Goal: Task Accomplishment & Management: Use online tool/utility

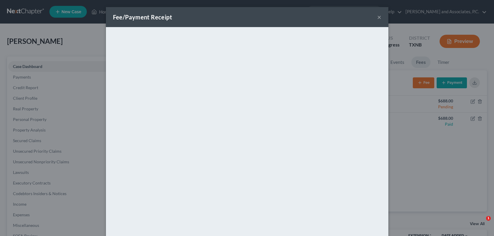
select select "7"
click at [377, 18] on button "×" at bounding box center [379, 17] width 4 height 7
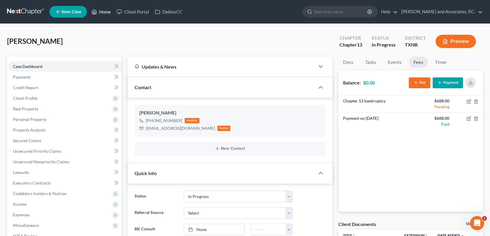
drag, startPoint x: 108, startPoint y: 13, endPoint x: 143, endPoint y: 44, distance: 47.3
click at [108, 13] on link "Home" at bounding box center [101, 11] width 25 height 11
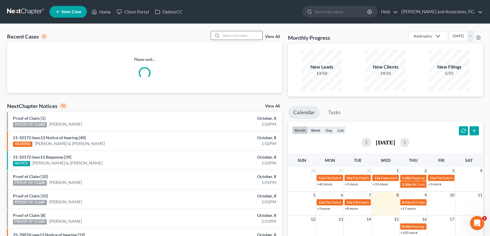
click at [233, 36] on input "search" at bounding box center [241, 35] width 41 height 9
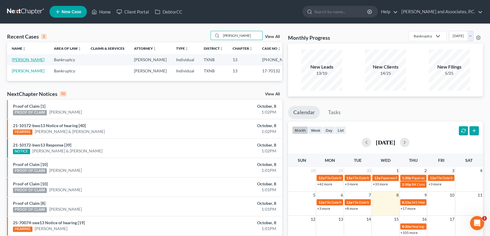
type input "harrell"
click at [21, 60] on link "[PERSON_NAME]" at bounding box center [28, 59] width 33 height 5
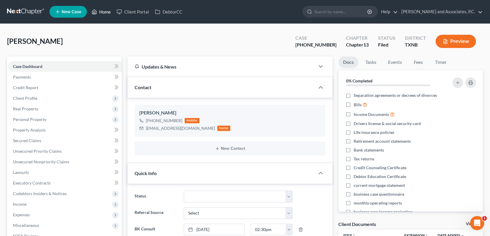
click at [106, 11] on link "Home" at bounding box center [101, 11] width 25 height 11
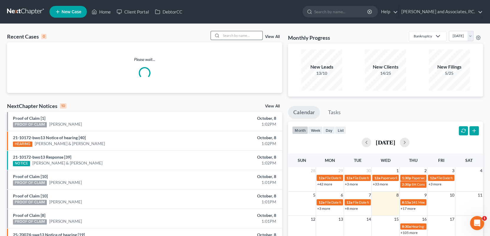
click at [232, 35] on input "search" at bounding box center [241, 35] width 41 height 9
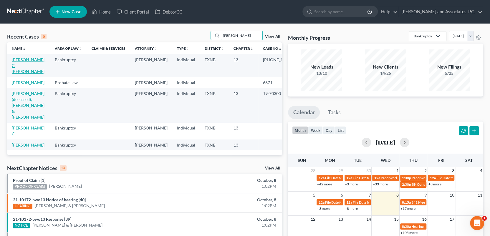
type input "harrington"
click at [22, 61] on link "Harrington, C Joseph" at bounding box center [29, 65] width 34 height 17
select select "0"
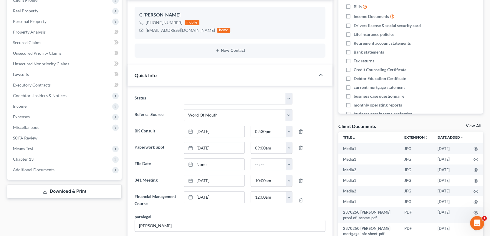
scroll to position [88, 0]
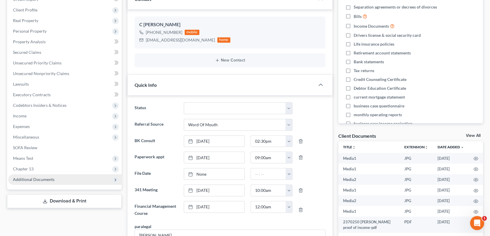
click at [64, 180] on span "Additional Documents" at bounding box center [64, 179] width 113 height 11
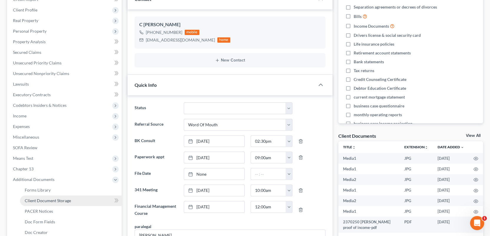
scroll to position [118, 0]
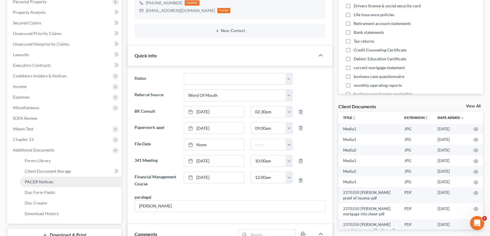
click at [51, 183] on span "PACER Notices" at bounding box center [39, 181] width 28 height 5
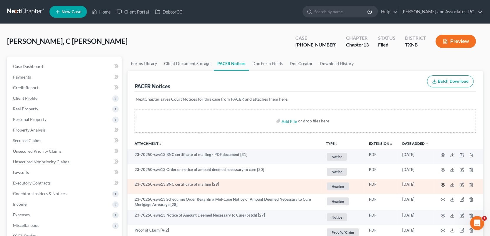
click at [444, 186] on icon "button" at bounding box center [442, 184] width 5 height 5
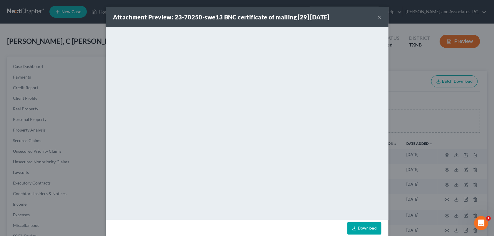
click at [377, 16] on button "×" at bounding box center [379, 17] width 4 height 7
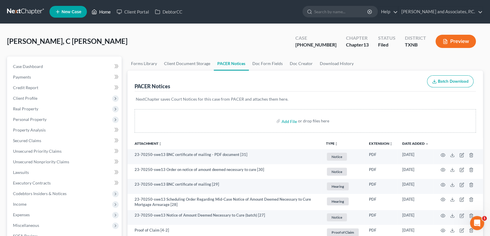
drag, startPoint x: 109, startPoint y: 10, endPoint x: 116, endPoint y: 17, distance: 9.8
click at [109, 10] on link "Home" at bounding box center [101, 11] width 25 height 11
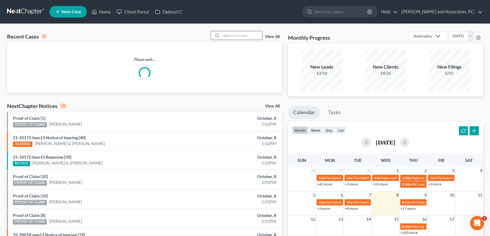
click at [239, 35] on input "search" at bounding box center [241, 35] width 41 height 9
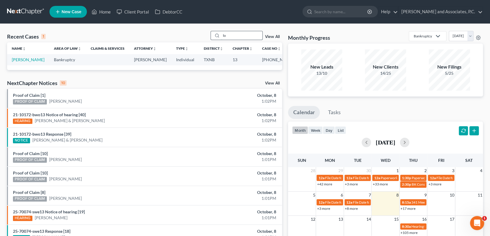
type input "l"
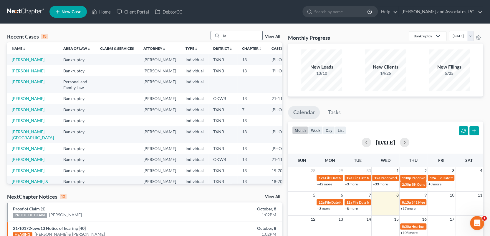
type input "j"
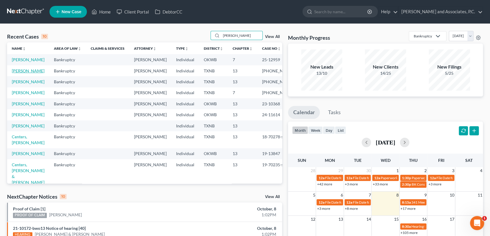
type input "Mitchell"
click at [19, 73] on link "[PERSON_NAME]" at bounding box center [28, 70] width 33 height 5
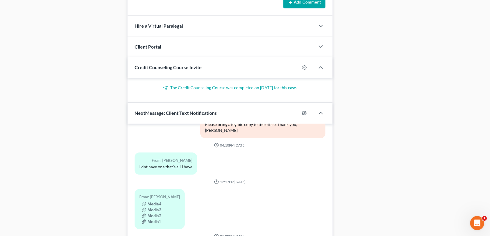
scroll to position [538, 0]
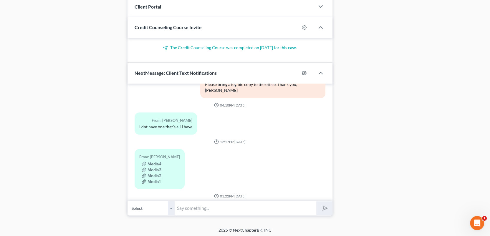
click at [180, 206] on input "text" at bounding box center [245, 208] width 142 height 14
type input "We did receive the document but again it is not legible."
drag, startPoint x: 290, startPoint y: 206, endPoint x: 173, endPoint y: 216, distance: 118.2
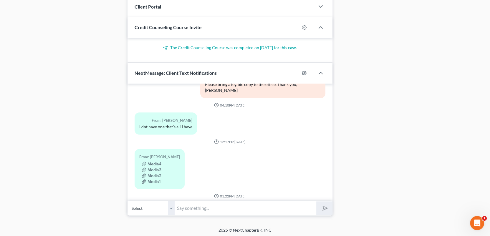
paste input "Katherine, these copies will not work either. Please forward us the actual emai…"
type input "[PERSON_NAME], these copies will not work either. Please forward us the actual …"
click at [313, 207] on input "[PERSON_NAME], these copies will not work either. Please forward us the actual …" at bounding box center [245, 208] width 142 height 14
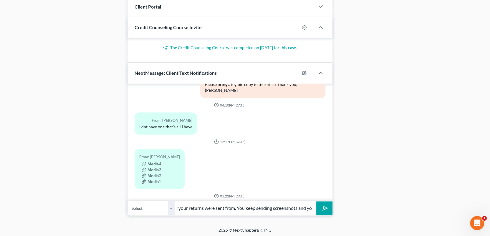
scroll to position [0, 190]
click at [325, 207] on polygon "submit" at bounding box center [323, 208] width 7 height 7
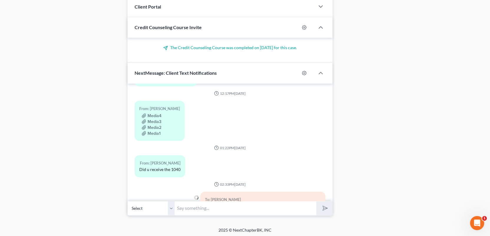
paste input "Katherine, these copies will not work either. Please forward us the actual emai…"
click at [214, 207] on input "Katherine, these copies will not work either. Please forward us the actual emai…" at bounding box center [245, 208] width 142 height 14
type input "You keep sending screenshots and your can not"
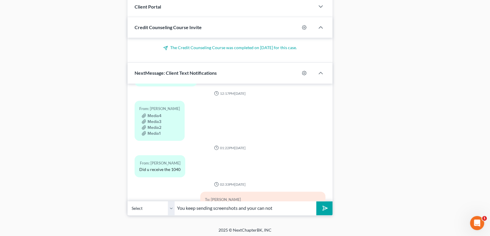
drag, startPoint x: 280, startPoint y: 207, endPoint x: 175, endPoint y: 205, distance: 105.7
click at [175, 205] on input "You keep sending screenshots and your can not" at bounding box center [245, 208] width 142 height 14
type input "read them. You may have to print it from the email that was sent to you and bri…"
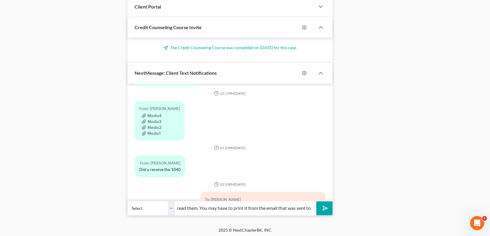
click at [326, 202] on button "submit" at bounding box center [324, 208] width 16 height 14
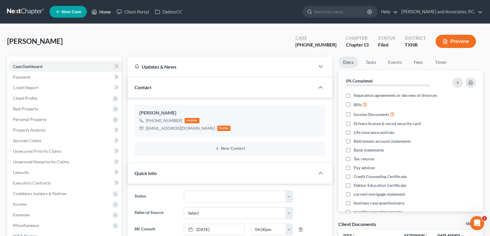
click at [105, 12] on link "Home" at bounding box center [101, 11] width 25 height 11
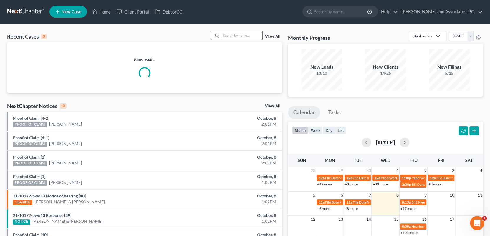
click at [231, 33] on input "search" at bounding box center [241, 35] width 41 height 9
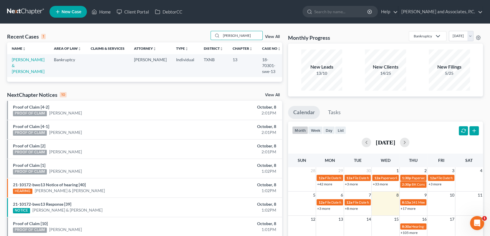
type input "hicks"
click at [78, 14] on span "New Case" at bounding box center [71, 12] width 20 height 4
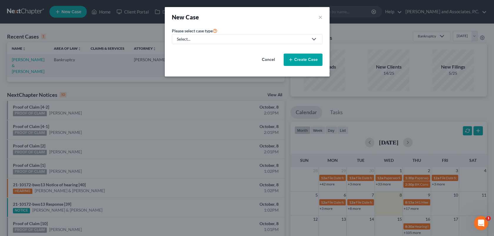
click at [207, 138] on div "New Case × Please select case type * Select... Bankruptcy Personal and Family L…" at bounding box center [247, 118] width 494 height 236
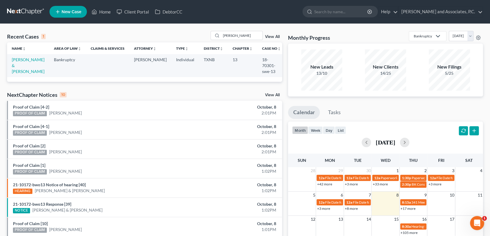
click at [75, 11] on span "New Case" at bounding box center [71, 12] width 20 height 4
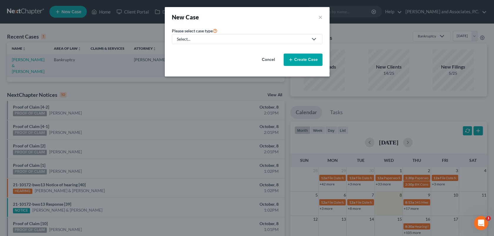
click at [226, 37] on div "Select..." at bounding box center [242, 39] width 131 height 6
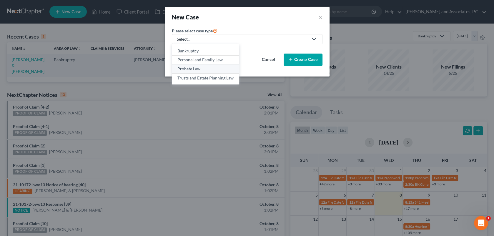
click at [219, 68] on div "Probate Law" at bounding box center [205, 69] width 56 height 6
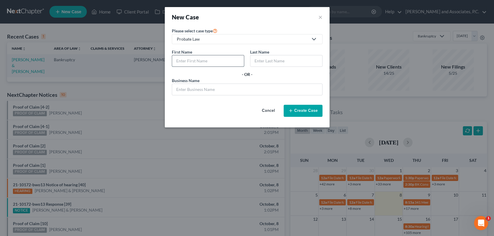
click at [212, 59] on input "text" at bounding box center [208, 60] width 72 height 11
type input "David"
type input "Hicks"
click at [295, 113] on button "Create Case" at bounding box center [303, 111] width 39 height 12
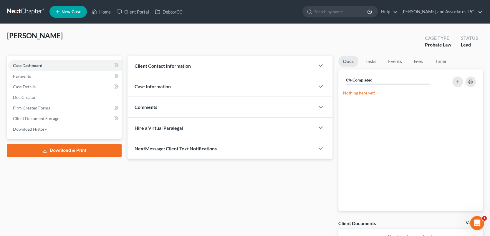
click at [167, 67] on span "Client Contact Information" at bounding box center [162, 66] width 56 height 6
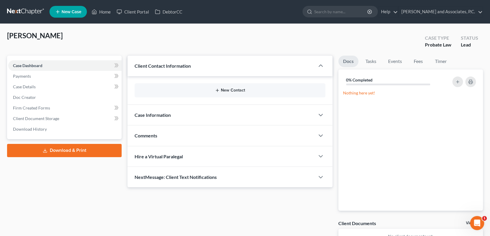
click at [227, 89] on button "New Contact" at bounding box center [229, 90] width 181 height 5
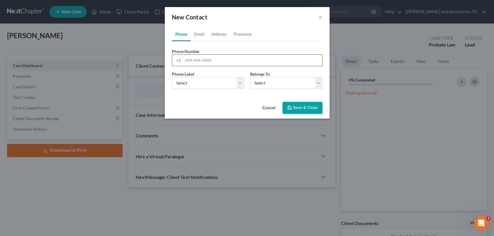
click at [186, 61] on input "tel" at bounding box center [252, 60] width 139 height 11
type input "940-366-3023"
click at [240, 82] on select "Select Mobile Home Work Other" at bounding box center [208, 83] width 72 height 12
select select "0"
click at [172, 77] on select "Select Mobile Home Work Other" at bounding box center [208, 83] width 72 height 12
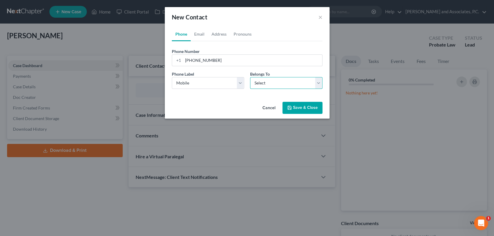
click at [295, 82] on select "Select Client Other" at bounding box center [286, 83] width 72 height 12
select select "0"
click at [250, 77] on select "Select Client Other" at bounding box center [286, 83] width 72 height 12
click at [303, 107] on button "Save & Close" at bounding box center [302, 108] width 40 height 12
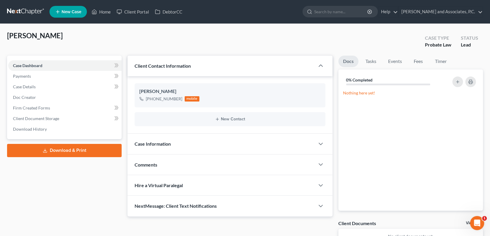
click at [157, 30] on div "Hicks, David Upgraded Case Type Probate Law Status Lead Petition Navigation Cas…" at bounding box center [245, 147] width 490 height 246
drag, startPoint x: 106, startPoint y: 10, endPoint x: 112, endPoint y: 15, distance: 8.0
click at [106, 10] on link "Home" at bounding box center [101, 11] width 25 height 11
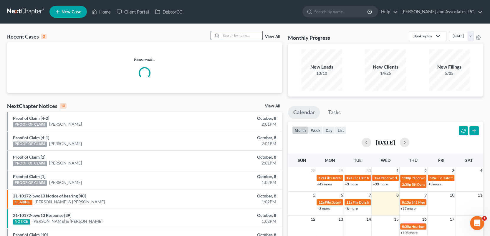
click at [227, 38] on input "search" at bounding box center [241, 35] width 41 height 9
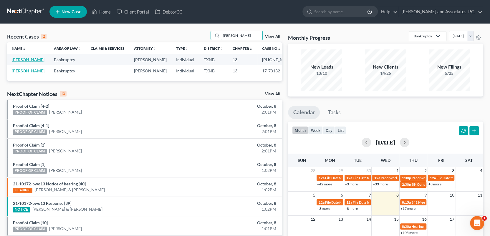
type input "harrell"
click at [28, 59] on link "[PERSON_NAME]" at bounding box center [28, 59] width 33 height 5
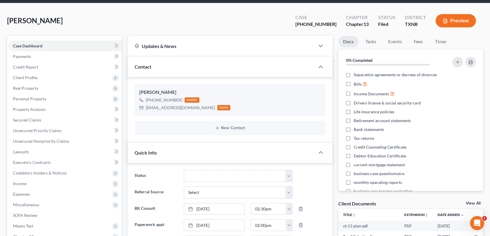
scroll to position [59, 0]
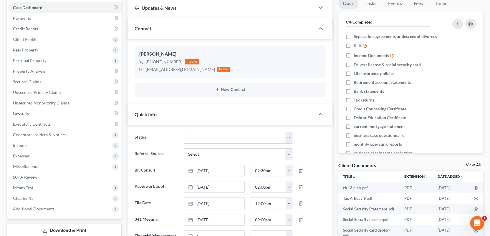
click at [472, 164] on link "View All" at bounding box center [473, 165] width 15 height 4
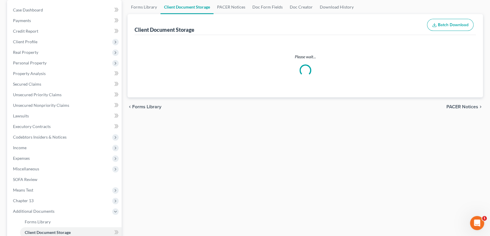
select select "18"
select select "21"
select select "10"
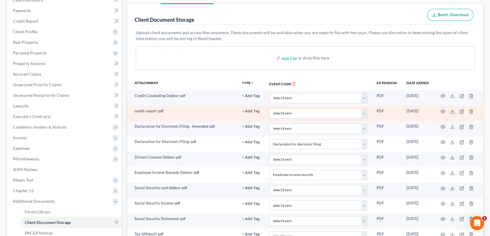
scroll to position [146, 0]
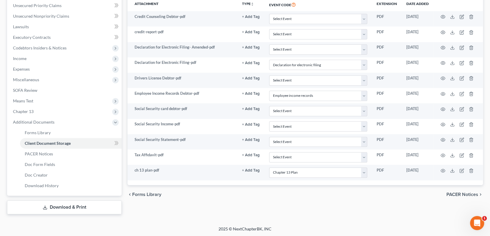
click at [474, 194] on span "PACER Notices" at bounding box center [462, 194] width 32 height 5
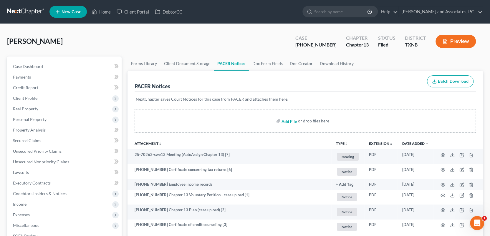
click at [286, 121] on input "file" at bounding box center [288, 121] width 14 height 11
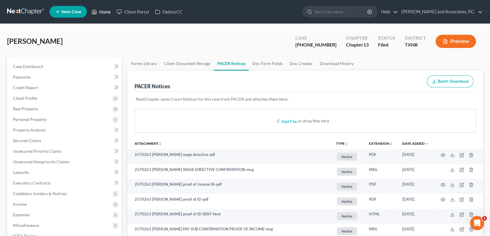
click at [107, 12] on link "Home" at bounding box center [101, 11] width 25 height 11
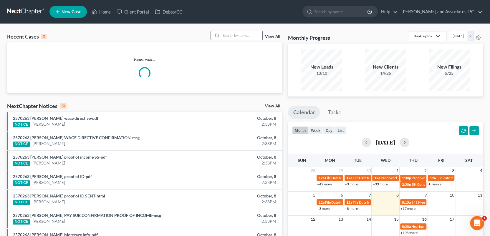
click at [230, 37] on input "search" at bounding box center [241, 35] width 41 height 9
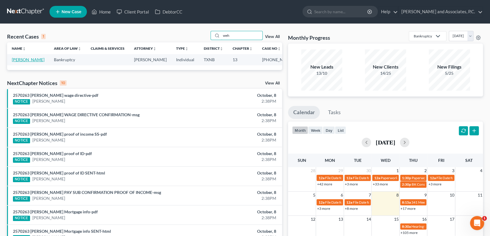
type input "weh"
click at [15, 60] on link "Wehmeier, Treacy" at bounding box center [28, 59] width 33 height 5
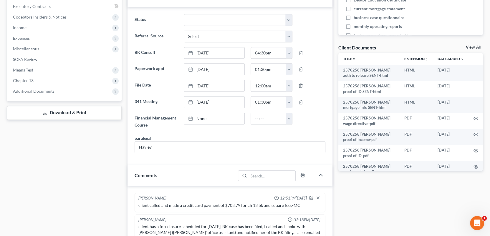
scroll to position [2785, 0]
click at [471, 46] on link "View All" at bounding box center [473, 47] width 15 height 4
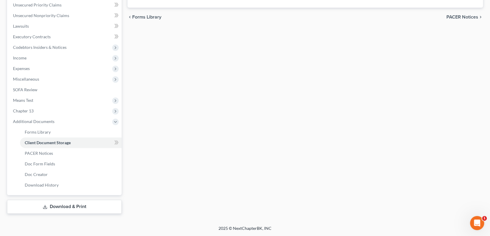
scroll to position [63, 0]
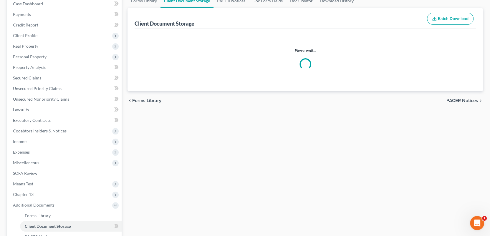
select select "18"
select select "21"
select select "10"
select select "6"
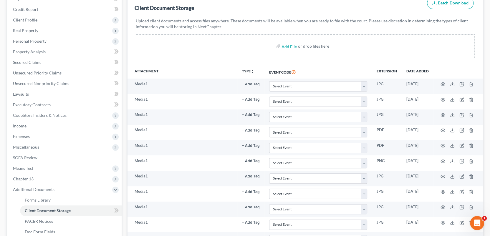
scroll to position [0, 0]
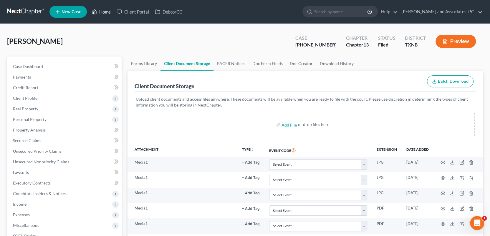
drag, startPoint x: 104, startPoint y: 12, endPoint x: 125, endPoint y: 19, distance: 22.5
click at [104, 12] on link "Home" at bounding box center [101, 11] width 25 height 11
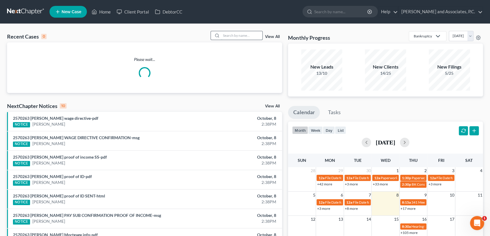
click at [230, 33] on input "search" at bounding box center [241, 35] width 41 height 9
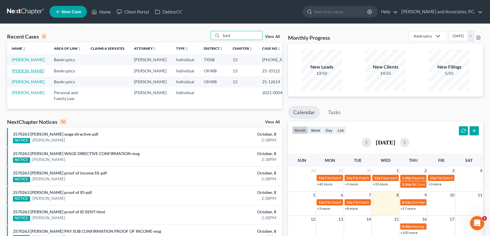
type input "bard"
click at [21, 73] on link "[PERSON_NAME]" at bounding box center [28, 70] width 33 height 5
select select "0"
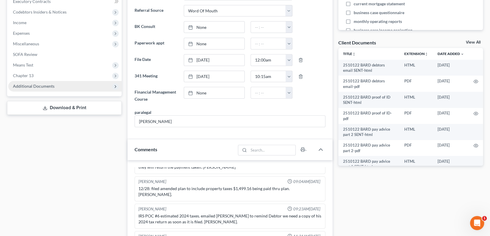
scroll to position [177, 0]
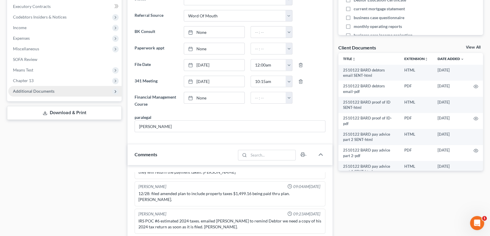
click at [41, 91] on span "Additional Documents" at bounding box center [33, 91] width 41 height 5
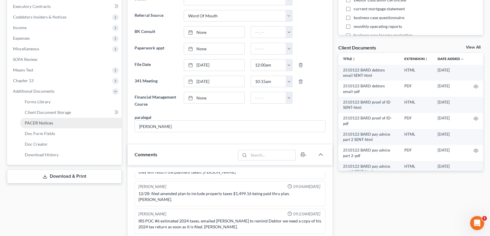
click at [47, 123] on span "PACER Notices" at bounding box center [39, 122] width 28 height 5
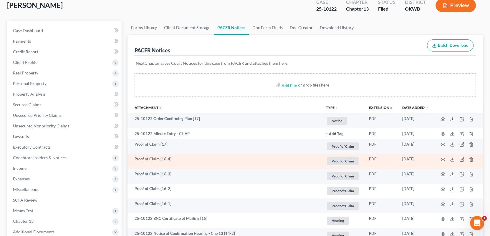
scroll to position [59, 0]
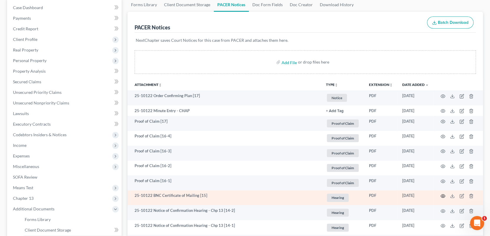
click at [442, 195] on circle "button" at bounding box center [442, 195] width 1 height 1
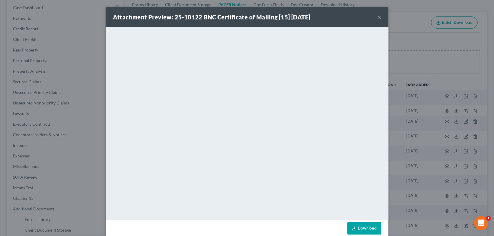
click at [377, 18] on button "×" at bounding box center [379, 17] width 4 height 7
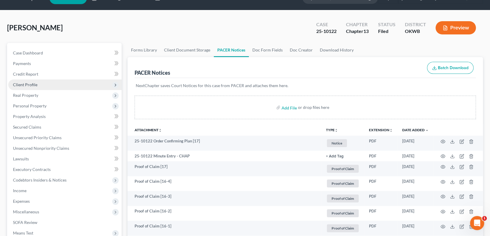
scroll to position [0, 0]
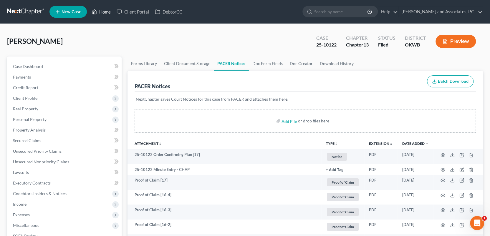
click at [102, 12] on link "Home" at bounding box center [101, 11] width 25 height 11
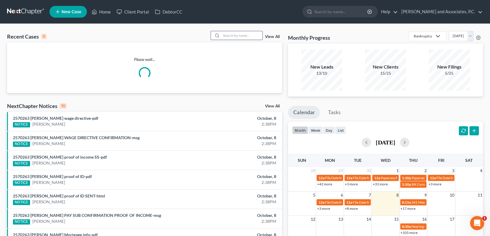
click at [230, 34] on input "search" at bounding box center [241, 35] width 41 height 9
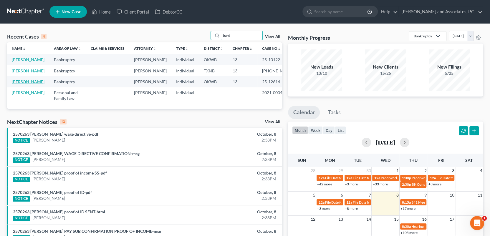
type input "bard"
drag, startPoint x: 31, startPoint y: 94, endPoint x: 35, endPoint y: 94, distance: 4.4
click at [31, 84] on link "[PERSON_NAME]" at bounding box center [28, 81] width 33 height 5
select select "1"
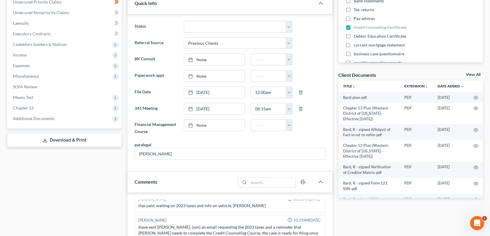
scroll to position [147, 0]
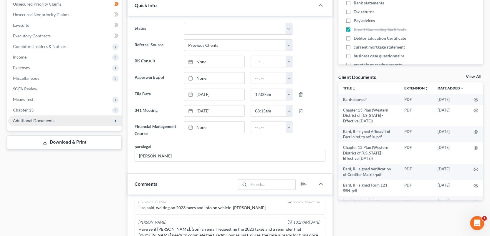
click at [44, 122] on span "Additional Documents" at bounding box center [33, 120] width 41 height 5
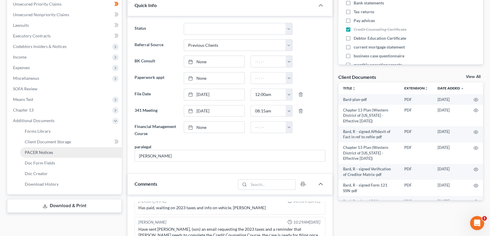
click at [51, 151] on span "PACER Notices" at bounding box center [39, 152] width 28 height 5
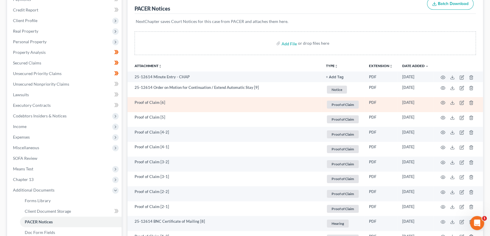
scroll to position [88, 0]
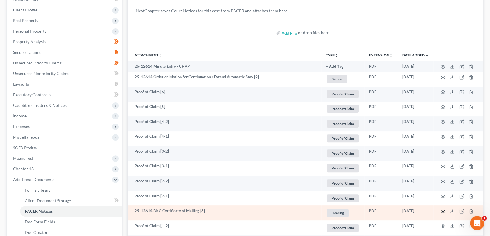
click at [442, 211] on circle "button" at bounding box center [442, 211] width 1 height 1
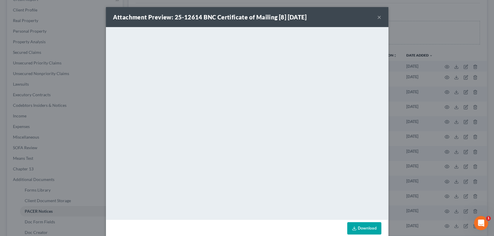
click at [377, 18] on button "×" at bounding box center [379, 17] width 4 height 7
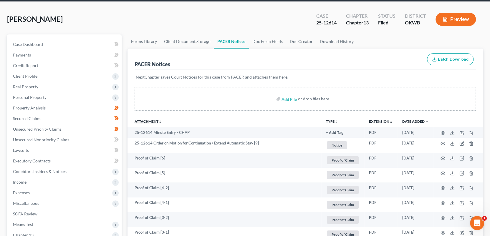
scroll to position [0, 0]
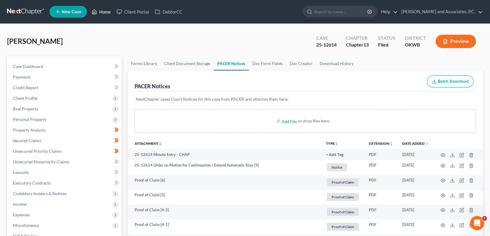
drag, startPoint x: 104, startPoint y: 11, endPoint x: 110, endPoint y: 18, distance: 8.9
click at [104, 11] on link "Home" at bounding box center [101, 11] width 25 height 11
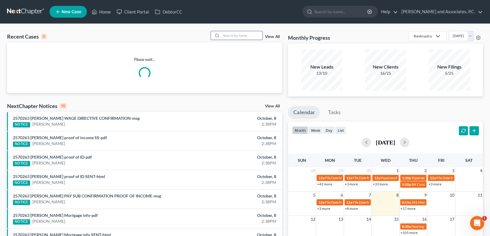
click at [230, 33] on input "search" at bounding box center [241, 35] width 41 height 9
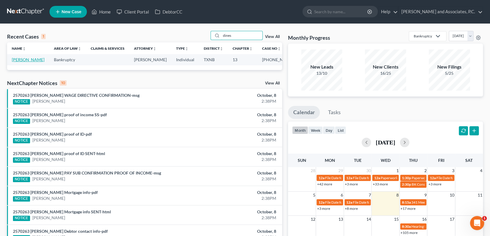
type input "dines"
click at [19, 61] on link "Dines, Cheryl" at bounding box center [28, 59] width 33 height 5
select select "1"
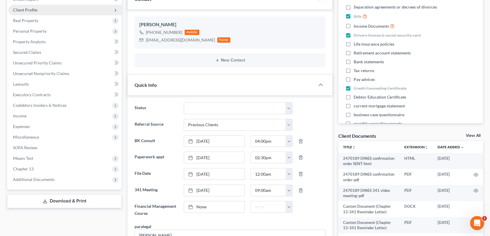
scroll to position [369, 0]
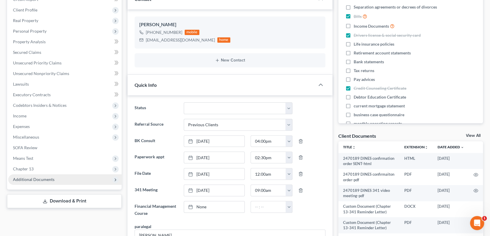
click at [30, 181] on span "Additional Documents" at bounding box center [33, 179] width 41 height 5
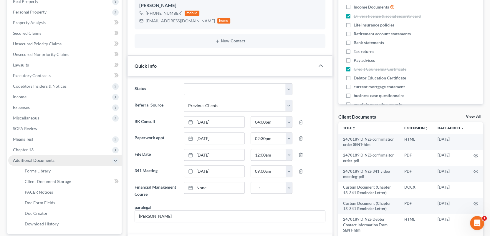
scroll to position [118, 0]
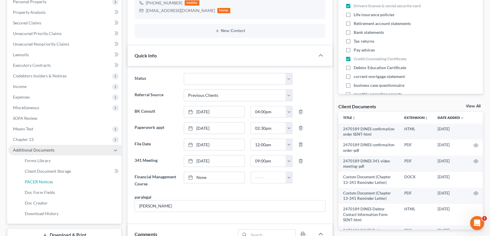
click at [34, 179] on span "PACER Notices" at bounding box center [39, 181] width 28 height 5
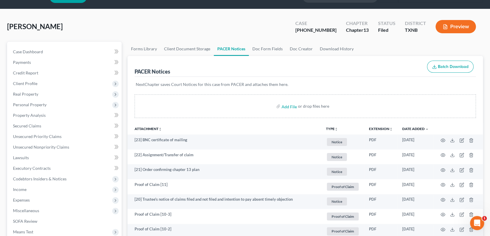
scroll to position [59, 0]
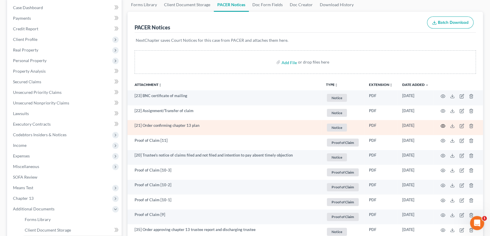
click at [442, 125] on circle "button" at bounding box center [442, 125] width 1 height 1
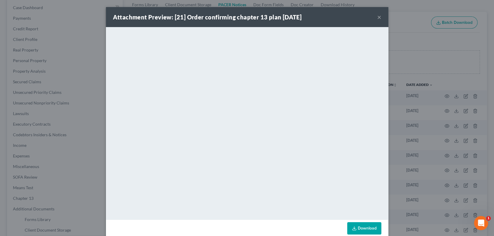
click at [377, 16] on button "×" at bounding box center [379, 17] width 4 height 7
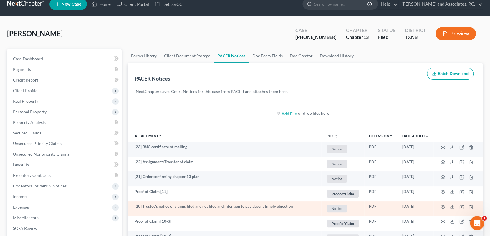
scroll to position [0, 0]
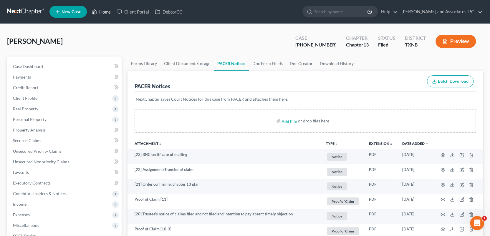
click at [105, 11] on link "Home" at bounding box center [101, 11] width 25 height 11
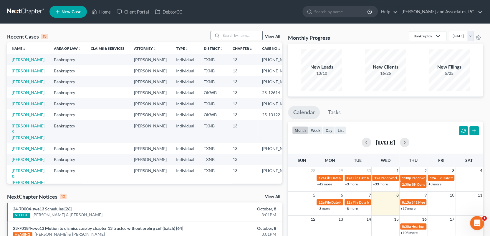
click at [238, 36] on input "search" at bounding box center [241, 35] width 41 height 9
click at [17, 95] on link "[PERSON_NAME]" at bounding box center [28, 92] width 33 height 5
select select "1"
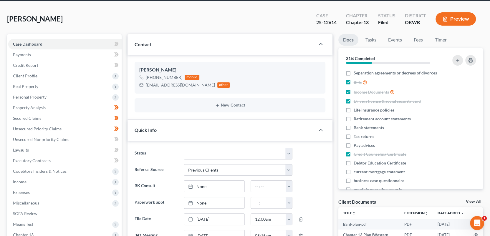
scroll to position [88, 0]
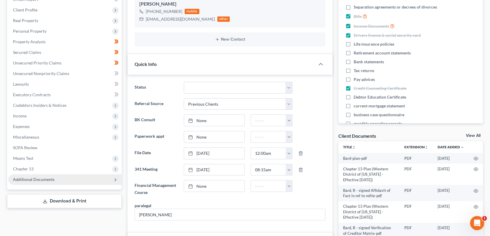
click at [29, 179] on span "Additional Documents" at bounding box center [33, 179] width 41 height 5
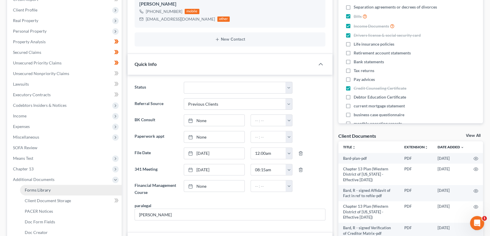
scroll to position [118, 0]
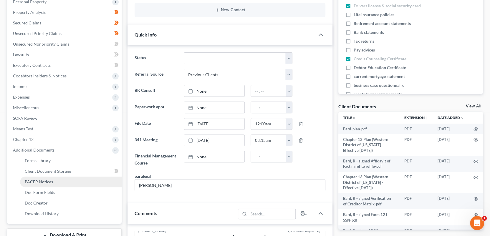
click at [45, 181] on span "PACER Notices" at bounding box center [39, 181] width 28 height 5
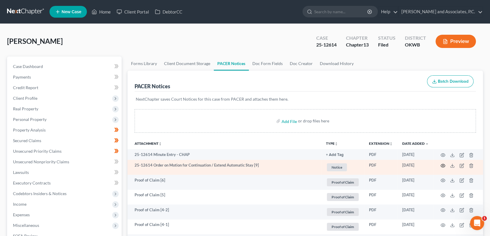
click at [442, 165] on circle "button" at bounding box center [442, 165] width 1 height 1
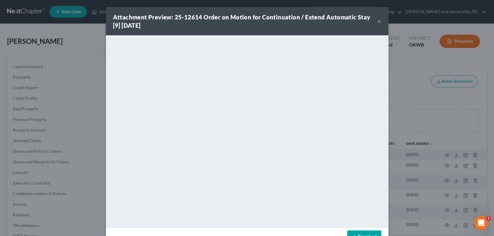
click at [377, 20] on button "×" at bounding box center [379, 21] width 4 height 7
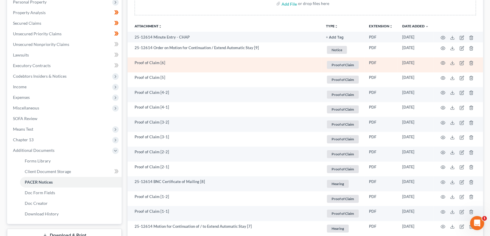
scroll to position [118, 0]
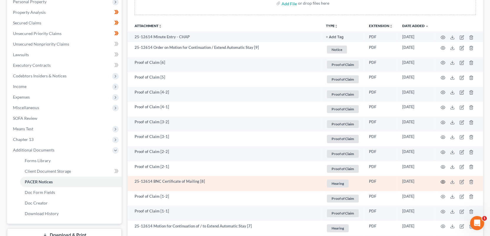
click at [442, 180] on icon "button" at bounding box center [442, 181] width 5 height 5
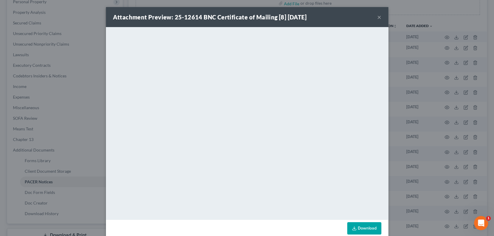
click at [377, 14] on button "×" at bounding box center [379, 17] width 4 height 7
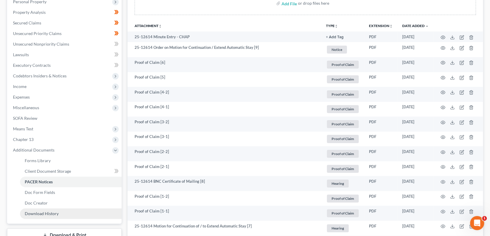
click at [51, 213] on span "Download History" at bounding box center [42, 213] width 34 height 5
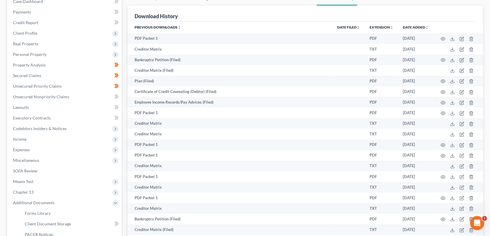
scroll to position [146, 0]
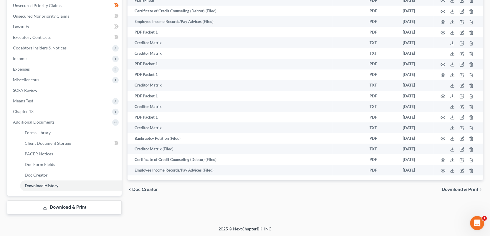
drag, startPoint x: 51, startPoint y: 207, endPoint x: 71, endPoint y: 202, distance: 20.1
click at [51, 207] on link "Download & Print" at bounding box center [64, 207] width 114 height 14
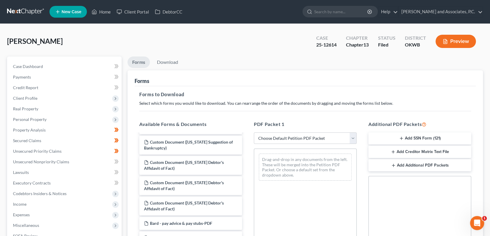
scroll to position [324, 0]
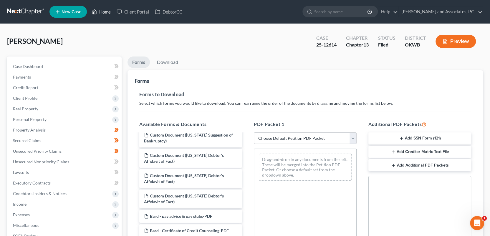
click at [105, 12] on link "Home" at bounding box center [101, 11] width 25 height 11
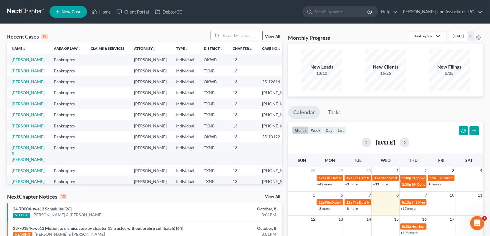
click at [226, 37] on input "search" at bounding box center [241, 35] width 41 height 9
type input "harrell"
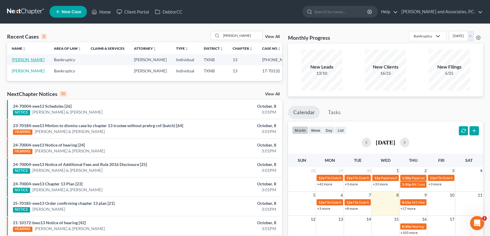
click at [17, 60] on link "[PERSON_NAME]" at bounding box center [28, 59] width 33 height 5
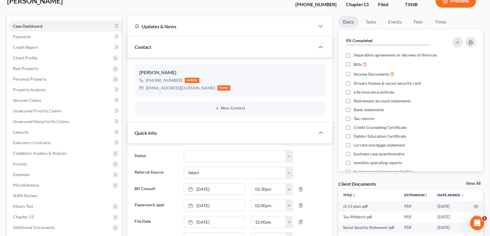
scroll to position [118, 0]
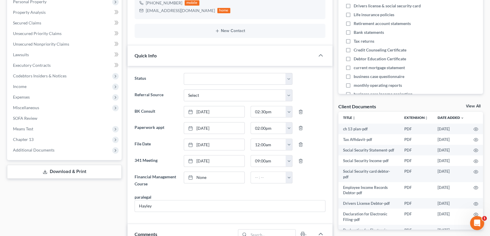
click at [473, 105] on link "View All" at bounding box center [473, 106] width 15 height 4
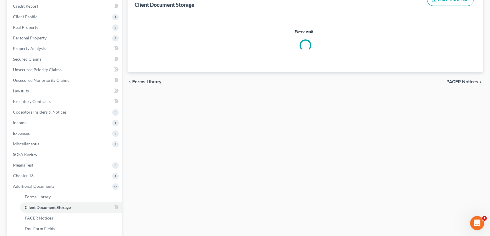
scroll to position [63, 0]
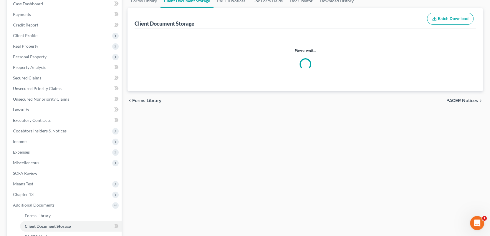
select select "18"
select select "21"
select select "10"
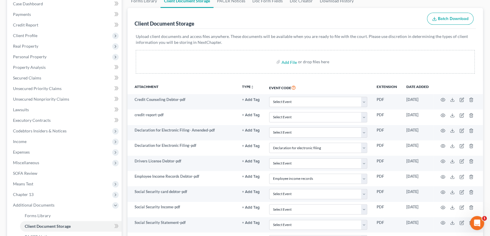
scroll to position [0, 0]
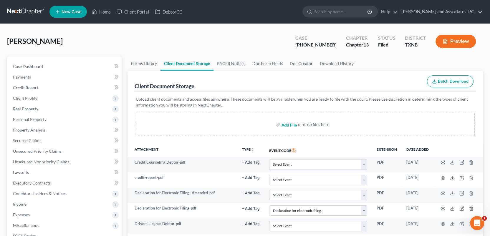
click at [286, 124] on input "file" at bounding box center [288, 124] width 14 height 11
select select "18"
select select "21"
select select "10"
drag, startPoint x: 105, startPoint y: 10, endPoint x: 127, endPoint y: 44, distance: 40.1
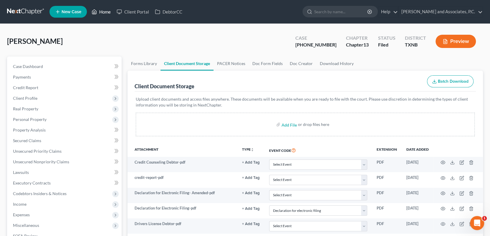
click at [105, 10] on link "Home" at bounding box center [101, 11] width 25 height 11
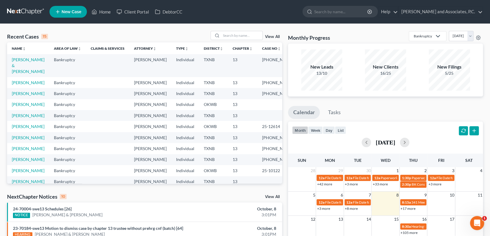
click at [275, 196] on link "View All" at bounding box center [272, 197] width 15 height 4
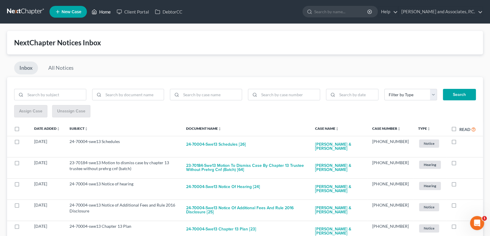
click at [104, 12] on link "Home" at bounding box center [101, 11] width 25 height 11
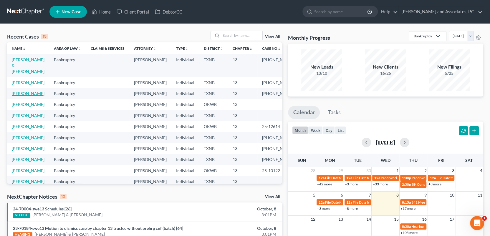
click at [26, 93] on link "[PERSON_NAME]" at bounding box center [28, 93] width 33 height 5
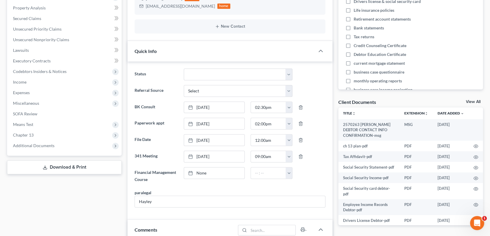
scroll to position [206, 0]
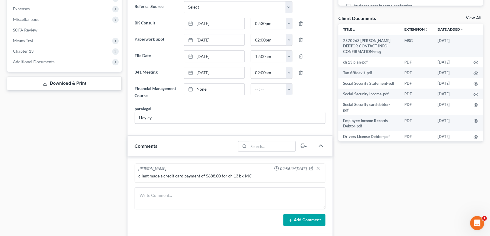
click at [474, 16] on link "View All" at bounding box center [473, 18] width 15 height 4
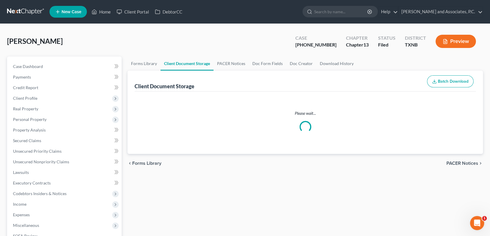
select select "18"
select select "21"
select select "10"
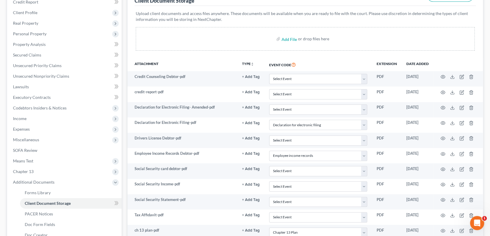
scroll to position [59, 0]
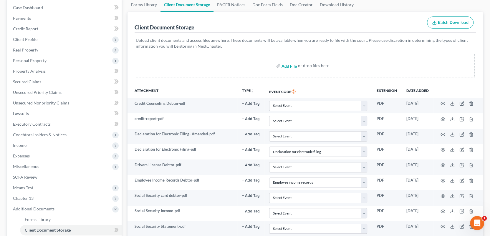
click at [290, 66] on input "file" at bounding box center [288, 65] width 14 height 11
type input "C:\fakepath\2570263 HARRELL proof of ID SENT.html"
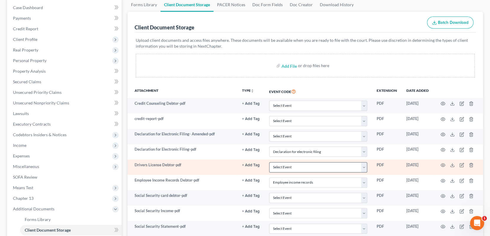
select select "18"
select select "21"
select select "10"
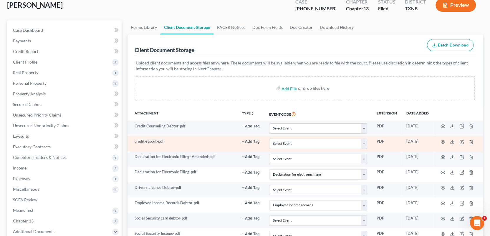
scroll to position [0, 0]
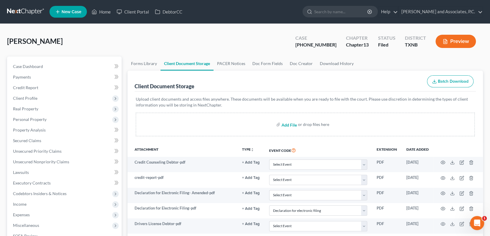
drag, startPoint x: 288, startPoint y: 124, endPoint x: 280, endPoint y: 126, distance: 8.4
click at [288, 124] on input "file" at bounding box center [288, 124] width 14 height 11
drag, startPoint x: 287, startPoint y: 124, endPoint x: 282, endPoint y: 126, distance: 5.4
click at [287, 124] on input "file" at bounding box center [288, 124] width 14 height 11
drag, startPoint x: 286, startPoint y: 124, endPoint x: 274, endPoint y: 127, distance: 12.4
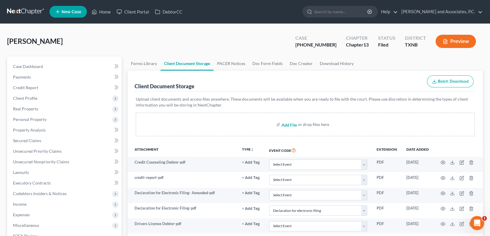
click at [286, 124] on input "file" at bounding box center [288, 124] width 14 height 11
type input "C:\fakepath\2570263 HARRELL auth to release SENT.html"
select select "18"
select select "21"
select select "10"
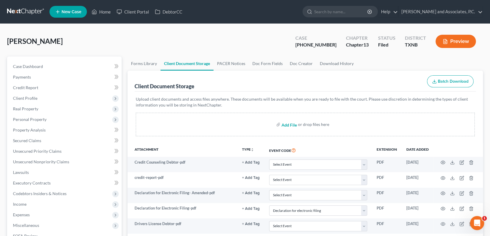
click at [292, 125] on input "file" at bounding box center [288, 124] width 14 height 11
type input "C:\fakepath\2570263 HARRELL auth to release.pdf"
select select "18"
select select "21"
select select "10"
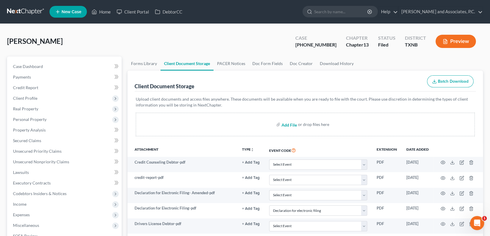
click at [287, 123] on input "file" at bounding box center [288, 124] width 14 height 11
type input "C:\fakepath\2570263 HARRELL auto insurance SENT.html"
select select "18"
select select "21"
select select "10"
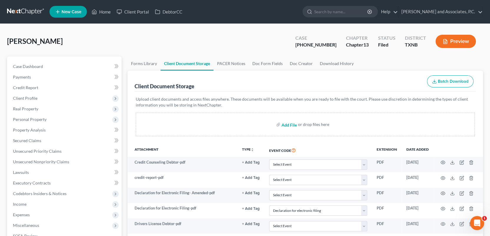
click at [291, 124] on input "file" at bounding box center [288, 124] width 14 height 11
type input "C:\fakepath\2570263 HARRELL auto insurance.pdf"
select select "18"
select select "21"
select select "10"
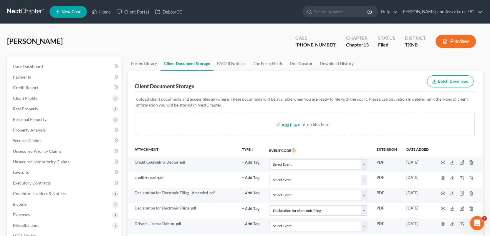
click at [284, 125] on input "file" at bounding box center [288, 124] width 14 height 11
type input "C:\fakepath\2570263 HARRELL DEBTOR CONTACT INFO CONFIRMATION.msg"
select select "18"
select select "21"
select select "10"
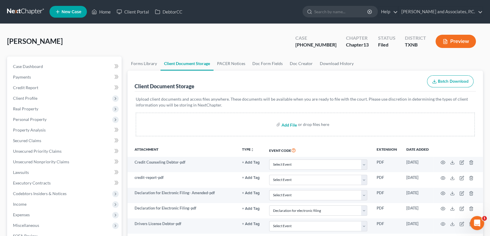
click at [288, 123] on input "file" at bounding box center [288, 124] width 14 height 11
type input "C:\fakepath\2570263 HARRELL Debtor contact info.pdf"
select select "18"
select select "21"
select select "10"
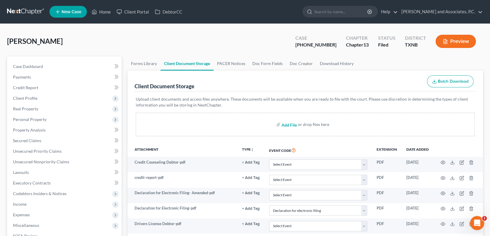
drag, startPoint x: 287, startPoint y: 125, endPoint x: 258, endPoint y: 121, distance: 29.6
click at [287, 125] on input "file" at bounding box center [288, 124] width 14 height 11
type input "C:\fakepath\2570263 HARRELL Mortgage info SENT.html"
select select "18"
select select "21"
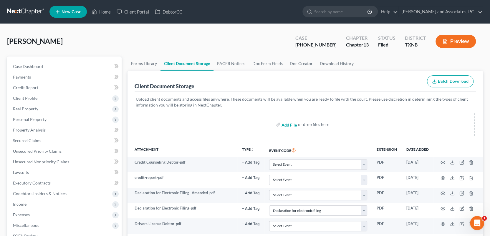
select select "10"
click at [286, 125] on input "file" at bounding box center [288, 124] width 14 height 11
type input "C:\fakepath\2570263 HARRELL Mortgage info SENT.html"
select select "18"
select select "21"
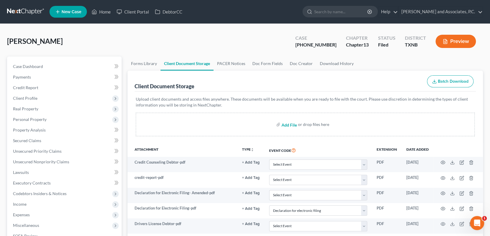
select select "10"
drag, startPoint x: 290, startPoint y: 124, endPoint x: 277, endPoint y: 124, distance: 13.8
click at [290, 124] on input "file" at bounding box center [288, 124] width 14 height 11
type input "C:\fakepath\2570263 HARRELL Mortgage info.pdf"
select select "18"
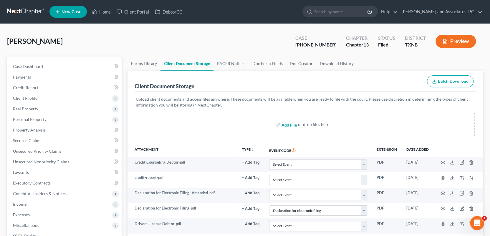
select select "21"
select select "10"
click at [286, 124] on input "file" at bounding box center [288, 124] width 14 height 11
type input "C:\fakepath\2570263 HARRELL PAY SUB CONFIRMATION PROOF OF INCOME.msg"
select select "18"
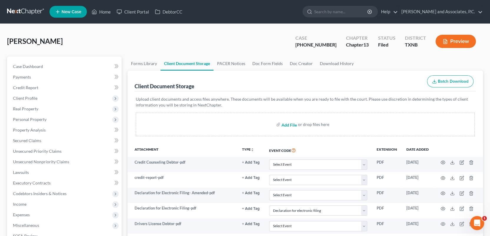
select select "21"
select select "10"
click at [291, 124] on input "file" at bounding box center [288, 124] width 14 height 11
type input "C:\fakepath\2570263 HARRELL PAY SUB CONFIRMATION PROOF OF INCOME.msg"
select select "18"
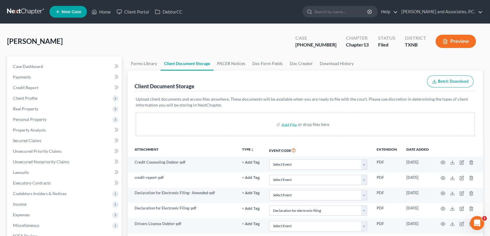
select select "21"
select select "10"
click at [289, 125] on input "file" at bounding box center [288, 124] width 14 height 11
type input "C:\fakepath\2570263 HARRELL proof of ID SENT.html"
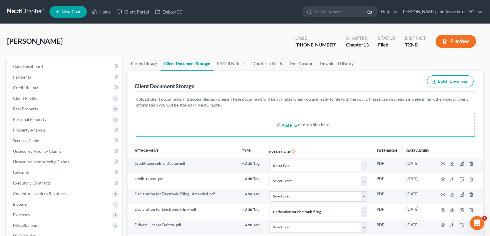
select select "18"
select select "21"
select select "10"
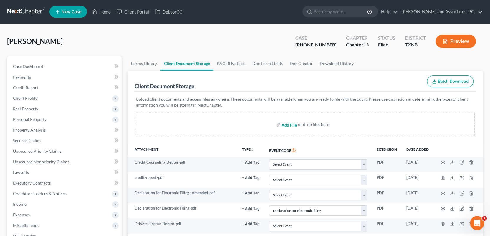
drag, startPoint x: 290, startPoint y: 124, endPoint x: 277, endPoint y: 118, distance: 14.5
click at [290, 124] on input "file" at bounding box center [288, 124] width 14 height 11
type input "C:\fakepath\2570263 HARRELL proof of ID.pdf"
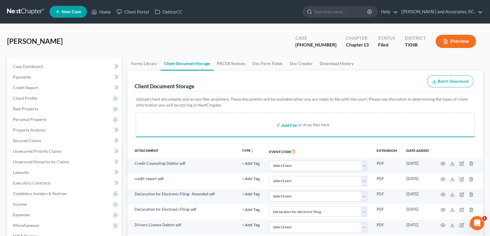
select select "18"
select select "21"
select select "10"
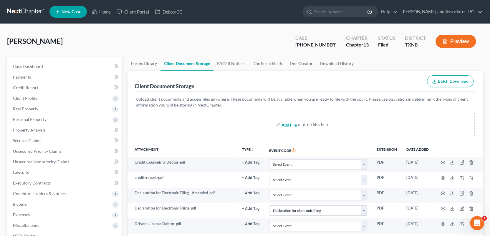
click at [285, 125] on input "file" at bounding box center [288, 124] width 14 height 11
type input "C:\fakepath\2570263 HARRELL proof of income SS.pdf"
select select "18"
select select "21"
select select "10"
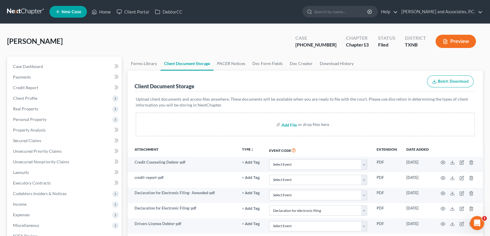
click at [289, 124] on input "file" at bounding box center [288, 124] width 14 height 11
type input "C:\fakepath\2570263 HARRELL WAGE DIRECTIVE CONFIRMATION.msg"
select select "18"
select select "21"
select select "10"
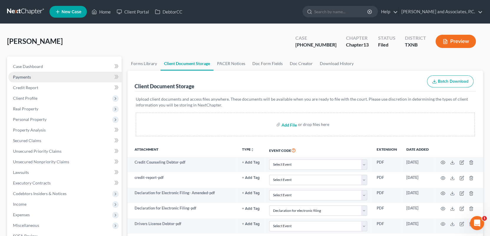
drag, startPoint x: 291, startPoint y: 124, endPoint x: 97, endPoint y: 75, distance: 200.5
click at [291, 124] on input "file" at bounding box center [288, 124] width 14 height 11
type input "C:\fakepath\2570263 HARRELL wage directive.pdf"
select select "18"
select select "21"
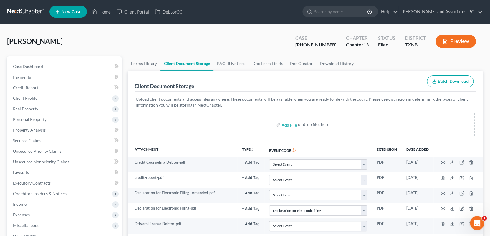
select select "10"
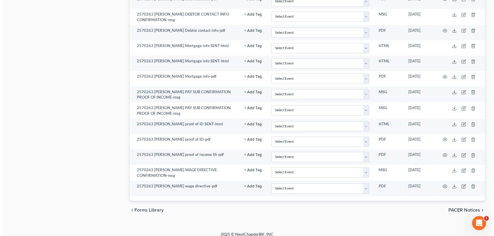
scroll to position [414, 0]
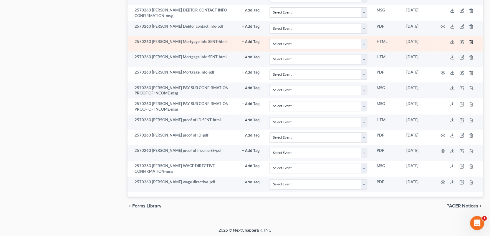
click at [471, 40] on icon "button" at bounding box center [470, 41] width 5 height 5
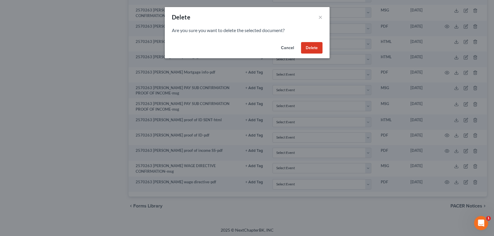
drag, startPoint x: 311, startPoint y: 50, endPoint x: 271, endPoint y: 115, distance: 76.6
click at [311, 50] on button "Delete" at bounding box center [311, 48] width 21 height 12
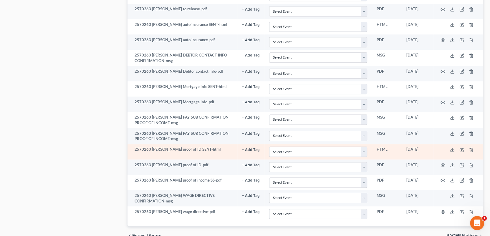
scroll to position [398, 0]
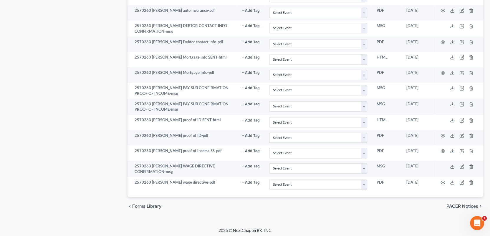
click at [448, 204] on span "PACER Notices" at bounding box center [462, 206] width 32 height 5
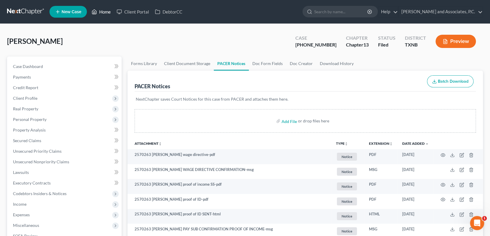
click at [104, 9] on link "Home" at bounding box center [101, 11] width 25 height 11
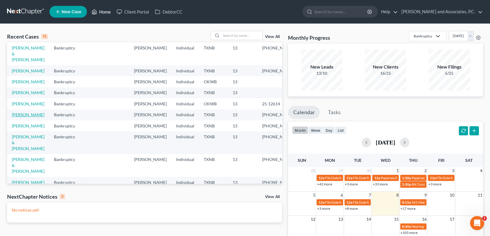
scroll to position [75, 0]
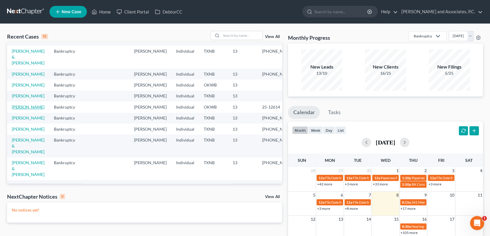
click at [21, 109] on link "[PERSON_NAME]" at bounding box center [28, 106] width 33 height 5
select select "1"
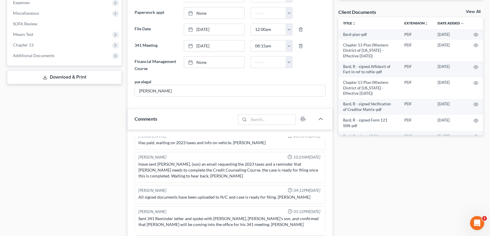
scroll to position [147, 0]
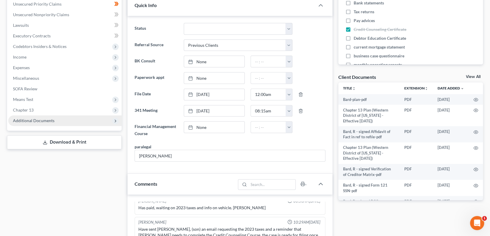
click at [43, 121] on span "Additional Documents" at bounding box center [33, 120] width 41 height 5
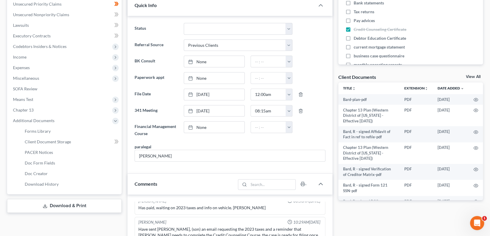
click at [47, 204] on icon at bounding box center [45, 206] width 5 height 5
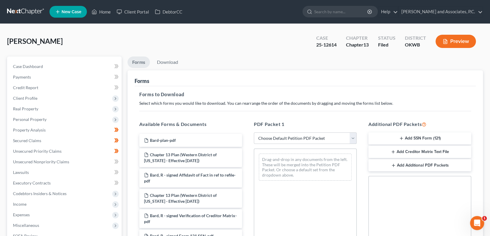
click at [273, 138] on select "Choose Default Petition PDF Packet Complete Bankruptcy Petition (all forms and …" at bounding box center [305, 138] width 103 height 12
select select "8"
click at [254, 132] on select "Choose Default Petition PDF Packet Complete Bankruptcy Petition (all forms and …" at bounding box center [305, 138] width 103 height 12
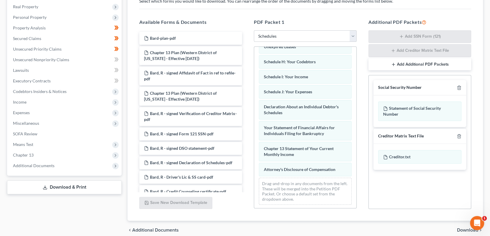
scroll to position [127, 0]
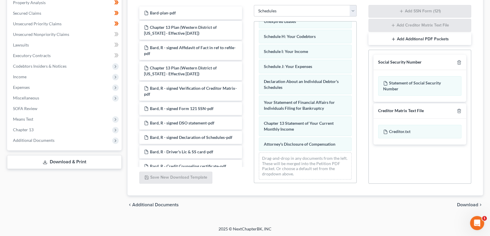
click at [461, 203] on span "Download" at bounding box center [467, 204] width 21 height 5
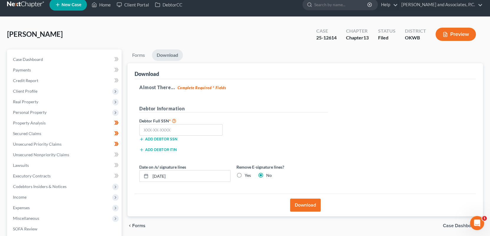
scroll to position [0, 0]
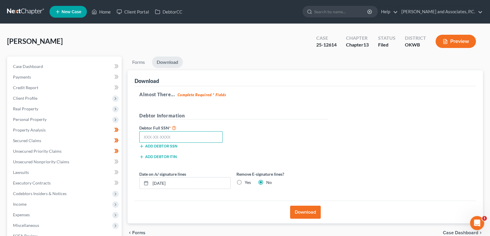
click at [144, 136] on input "text" at bounding box center [180, 137] width 83 height 12
type input "033-36-8318"
click at [245, 182] on label "Yes" at bounding box center [248, 182] width 6 height 6
click at [247, 182] on input "Yes" at bounding box center [249, 181] width 4 height 4
radio input "true"
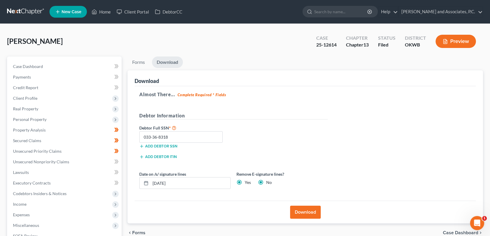
radio input "false"
click at [302, 211] on button "Download" at bounding box center [305, 212] width 31 height 13
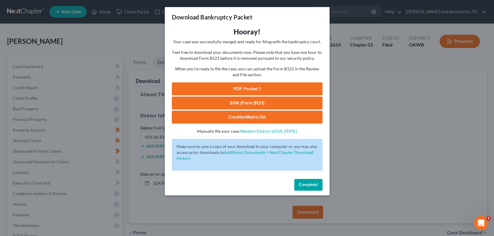
click at [241, 89] on link "PDF Packet 1" at bounding box center [247, 88] width 151 height 13
click at [196, 103] on link "SSN (Form B121)" at bounding box center [247, 103] width 151 height 13
click at [212, 89] on link "PDF Packet 1" at bounding box center [247, 88] width 151 height 13
drag, startPoint x: 305, startPoint y: 187, endPoint x: 302, endPoint y: 185, distance: 4.1
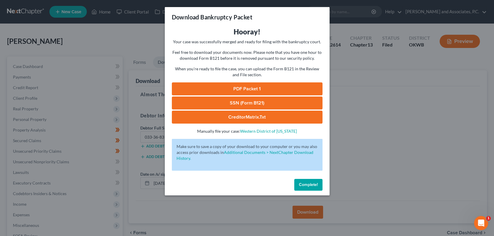
click at [305, 187] on button "Complete!" at bounding box center [308, 185] width 28 height 12
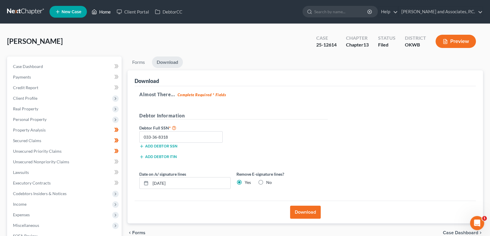
click at [106, 11] on link "Home" at bounding box center [101, 11] width 25 height 11
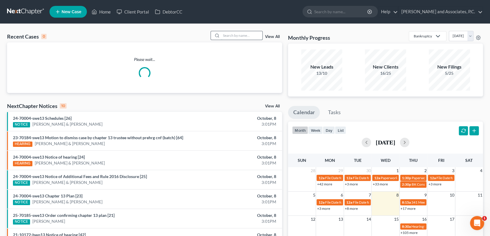
click at [236, 34] on input "search" at bounding box center [241, 35] width 41 height 9
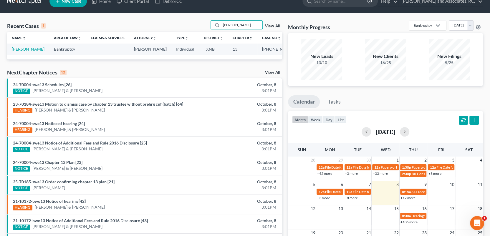
scroll to position [29, 0]
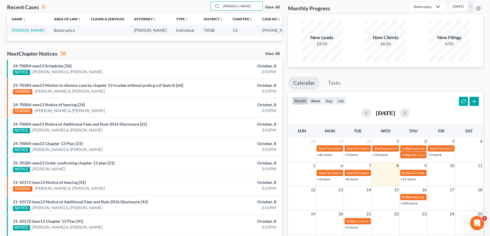
type input "dunaway"
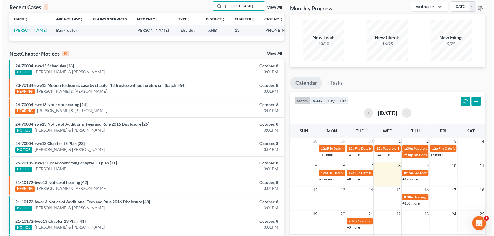
scroll to position [0, 0]
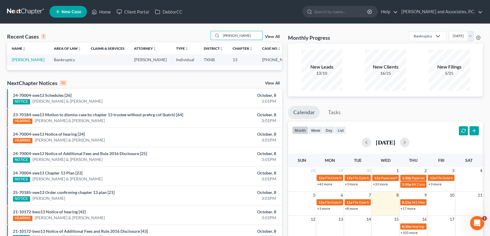
click at [75, 14] on link "New Case" at bounding box center [67, 12] width 37 height 12
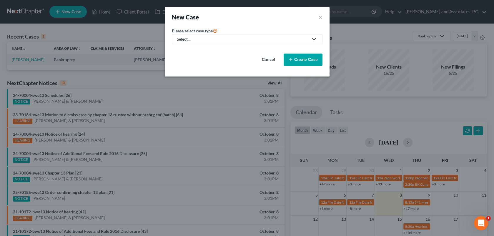
click at [272, 40] on div "Select..." at bounding box center [242, 39] width 131 height 6
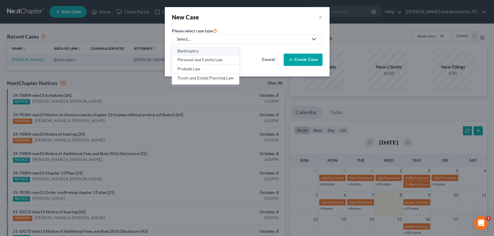
click at [211, 49] on div "Bankruptcy" at bounding box center [205, 51] width 56 height 6
select select "78"
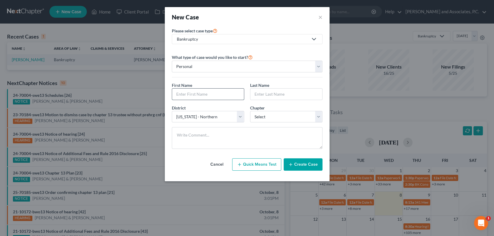
click at [189, 95] on input "text" at bounding box center [208, 94] width 72 height 11
type input "J"
type input "Ronald"
type input "Jackson"
click at [282, 114] on select "Select 7 11 12 13" at bounding box center [286, 117] width 72 height 12
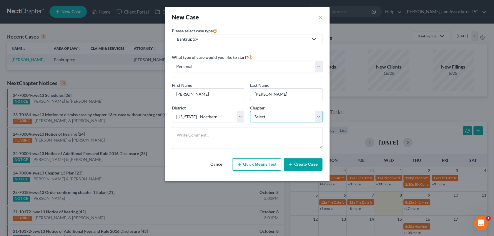
select select "3"
click at [250, 111] on select "Select 7 11 12 13" at bounding box center [286, 117] width 72 height 12
click at [302, 164] on button "Create Case" at bounding box center [303, 164] width 39 height 12
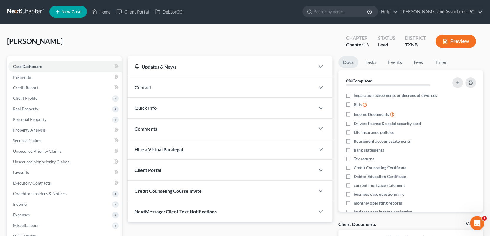
click at [150, 86] on span "Contact" at bounding box center [142, 87] width 17 height 6
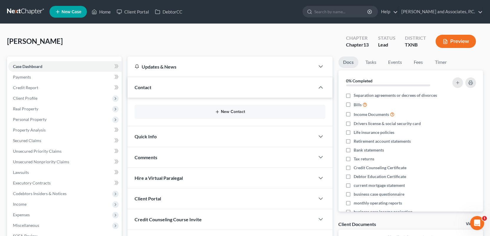
click at [200, 112] on button "New Contact" at bounding box center [229, 111] width 181 height 5
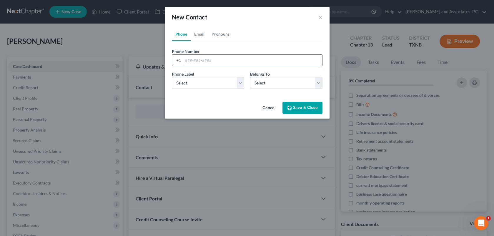
click at [213, 62] on input "tel" at bounding box center [252, 60] width 139 height 11
type input "[PHONE_NUMBER]"
click at [237, 85] on select "Select Mobile Home Work Other" at bounding box center [208, 83] width 72 height 12
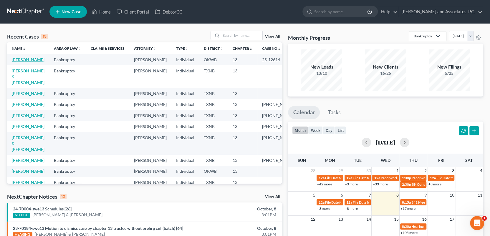
click at [21, 59] on link "[PERSON_NAME]" at bounding box center [28, 59] width 33 height 5
select select "1"
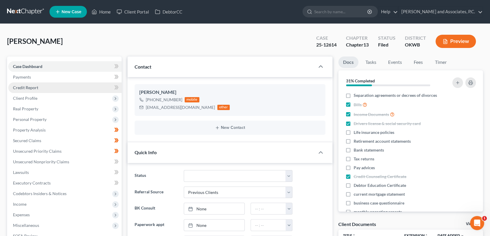
scroll to position [1634, 0]
click at [37, 87] on span "Credit Report" at bounding box center [25, 87] width 25 height 5
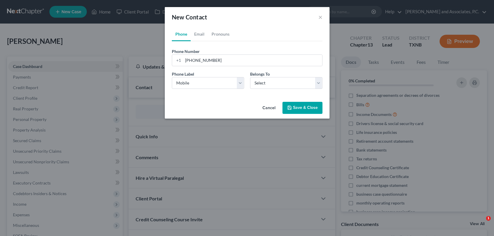
select select "0"
click at [250, 77] on select "Select Client Other" at bounding box center [286, 83] width 72 height 12
select select "0"
click at [202, 35] on link "Email" at bounding box center [199, 34] width 17 height 14
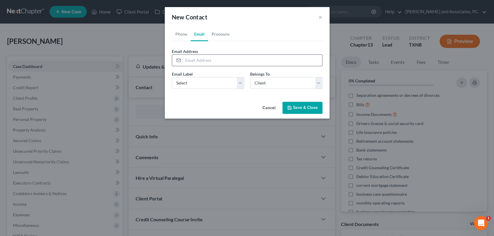
click at [186, 58] on input "email" at bounding box center [252, 60] width 139 height 11
click at [302, 108] on button "Save & Close" at bounding box center [302, 108] width 40 height 12
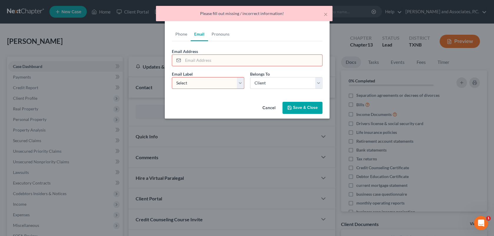
click at [205, 105] on div "Cancel Save & Close" at bounding box center [247, 108] width 165 height 19
click at [266, 107] on button "Cancel" at bounding box center [269, 108] width 22 height 12
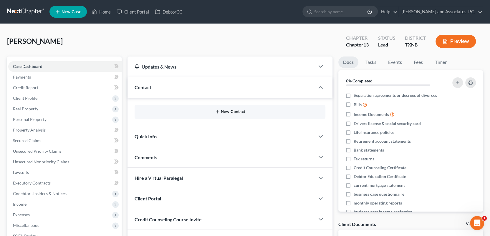
click at [217, 112] on icon "button" at bounding box center [217, 111] width 5 height 5
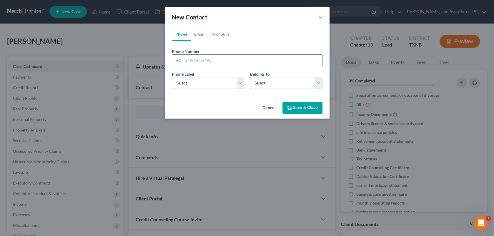
drag, startPoint x: 184, startPoint y: 60, endPoint x: 193, endPoint y: 64, distance: 9.4
click at [184, 60] on input "tel" at bounding box center [252, 60] width 139 height 11
type input "9407049921"
drag, startPoint x: 232, startPoint y: 84, endPoint x: 231, endPoint y: 89, distance: 4.4
click at [232, 84] on select "Select Mobile Home Work Other" at bounding box center [208, 83] width 72 height 12
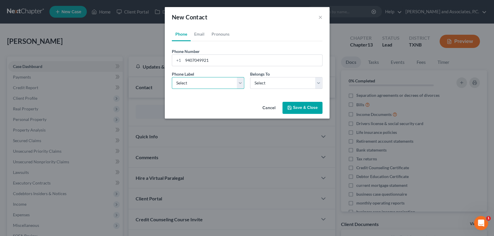
select select "0"
click at [172, 77] on select "Select Mobile Home Work Other" at bounding box center [208, 83] width 72 height 12
drag, startPoint x: 268, startPoint y: 85, endPoint x: 268, endPoint y: 88, distance: 3.0
click at [268, 85] on select "Select Client Other" at bounding box center [286, 83] width 72 height 12
select select "0"
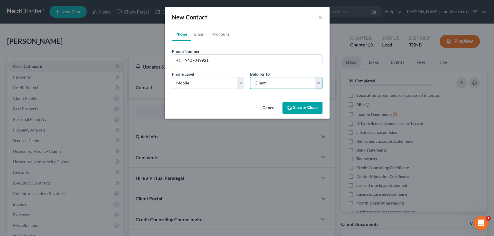
click at [250, 77] on select "Select Client Other" at bounding box center [286, 83] width 72 height 12
click at [297, 110] on button "Save & Close" at bounding box center [302, 108] width 40 height 12
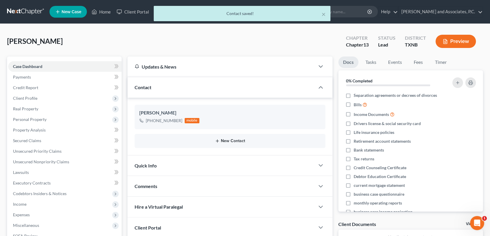
click at [221, 142] on button "New Contact" at bounding box center [229, 141] width 181 height 5
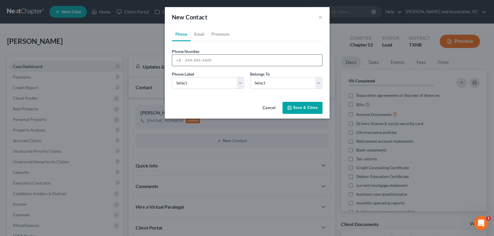
click at [185, 60] on input "tel" at bounding box center [252, 60] width 139 height 11
type input "9"
click at [269, 109] on button "Cancel" at bounding box center [269, 108] width 22 height 12
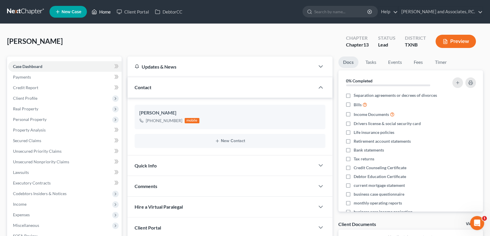
drag, startPoint x: 108, startPoint y: 11, endPoint x: 166, endPoint y: 45, distance: 67.7
click at [108, 11] on link "Home" at bounding box center [101, 11] width 25 height 11
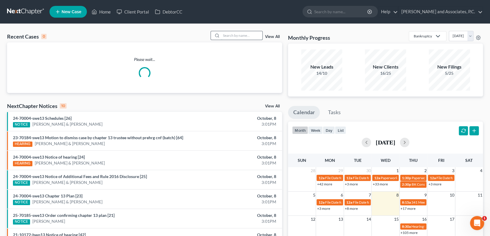
click at [236, 35] on input "search" at bounding box center [241, 35] width 41 height 9
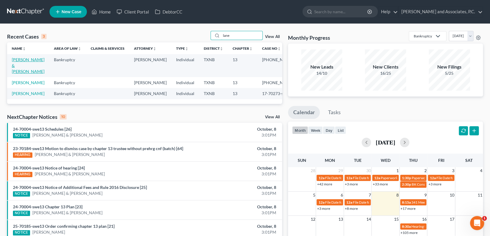
type input "lane"
click at [16, 64] on link "[PERSON_NAME] & [PERSON_NAME]" at bounding box center [28, 65] width 33 height 17
select select "1"
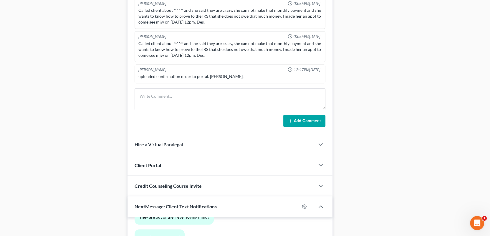
scroll to position [383, 0]
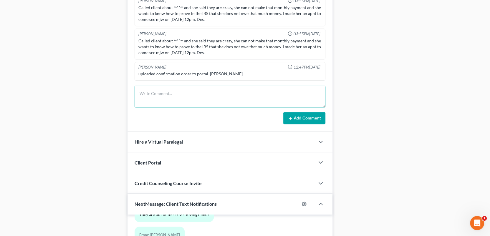
drag, startPoint x: 147, startPoint y: 94, endPoint x: 212, endPoint y: 117, distance: 69.2
click at [147, 94] on textarea at bounding box center [229, 97] width 191 height 22
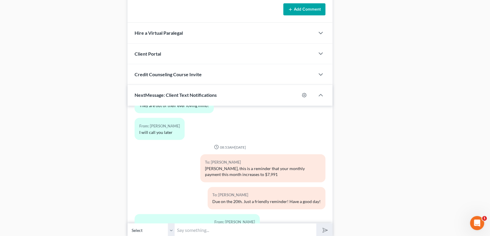
scroll to position [514, 0]
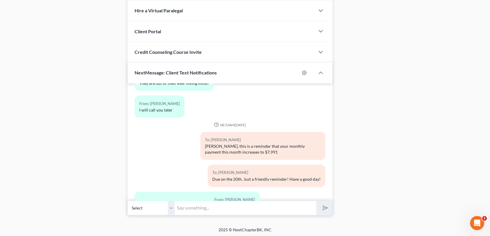
type textarea "Hi"
click at [193, 206] on input "text" at bounding box center [245, 208] width 142 height 14
type input "Hi [PERSON_NAME]. Are you coming to see Monte about your payment increase [DATE…"
click at [316, 201] on button "submit" at bounding box center [324, 208] width 16 height 14
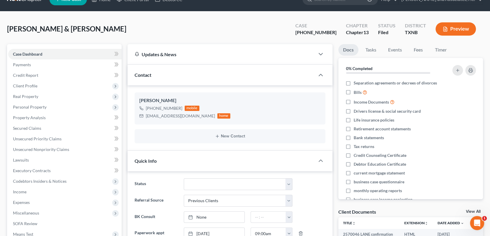
scroll to position [0, 0]
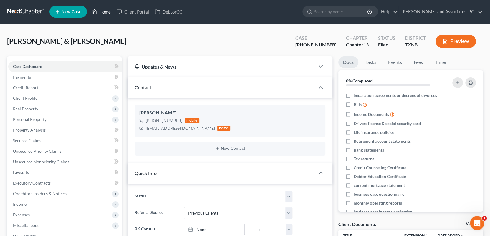
click at [107, 9] on link "Home" at bounding box center [101, 11] width 25 height 11
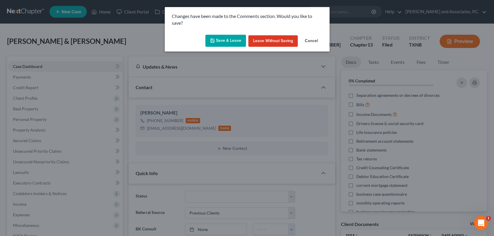
click at [230, 41] on button "Save & Leave" at bounding box center [225, 41] width 41 height 12
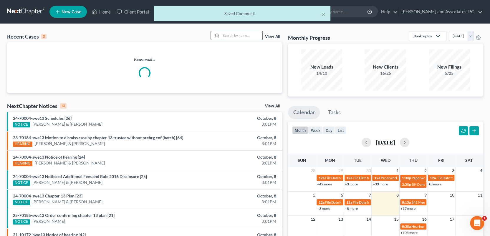
click at [238, 36] on input "search" at bounding box center [241, 35] width 41 height 9
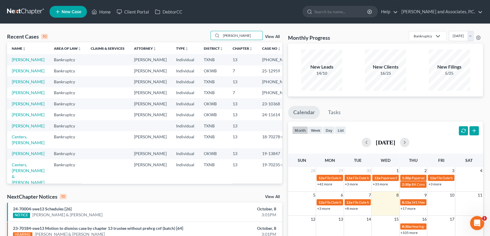
type input "[PERSON_NAME]"
drag, startPoint x: 24, startPoint y: 63, endPoint x: 87, endPoint y: 77, distance: 64.4
click at [24, 62] on link "[PERSON_NAME]" at bounding box center [28, 59] width 33 height 5
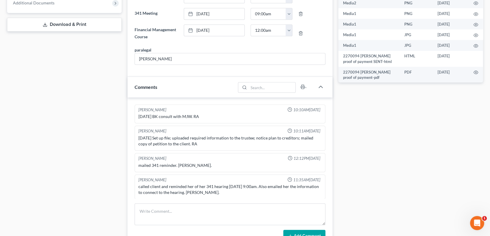
scroll to position [2474, 0]
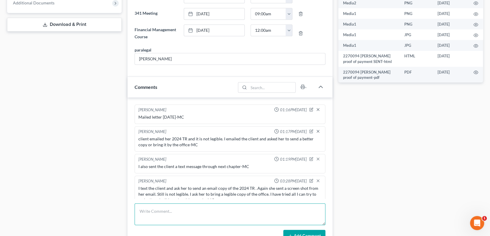
click at [148, 212] on textarea at bounding box center [229, 214] width 191 height 22
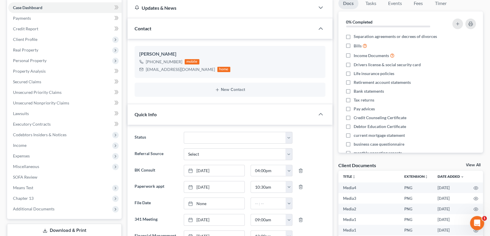
scroll to position [0, 0]
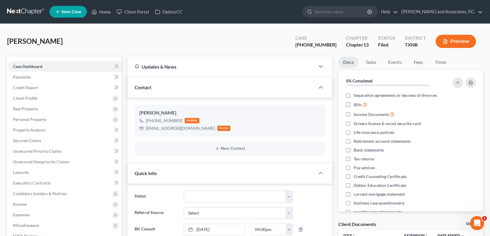
type textarea "client sent more screen shots of her 2024 TR"
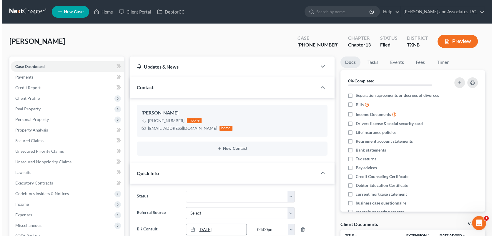
scroll to position [2516, 0]
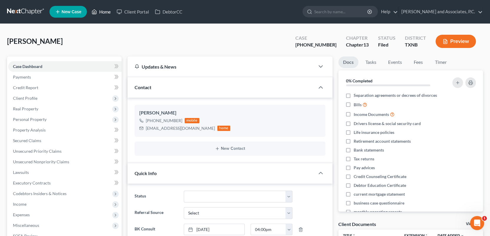
click at [107, 13] on link "Home" at bounding box center [101, 11] width 25 height 11
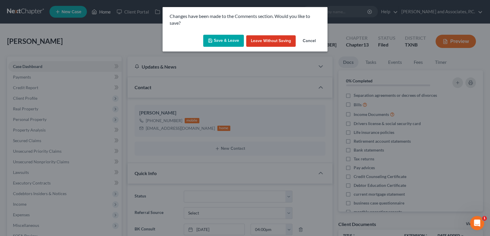
scroll to position [2510, 0]
click at [229, 40] on button "Save & Leave" at bounding box center [225, 41] width 41 height 12
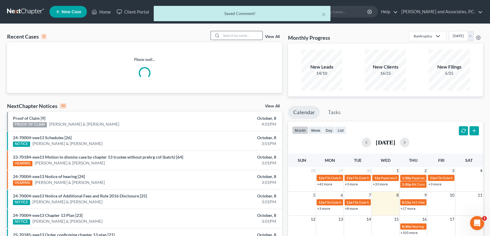
click at [228, 36] on input "search" at bounding box center [241, 35] width 41 height 9
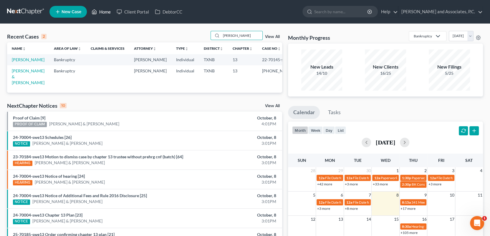
click at [100, 10] on link "Home" at bounding box center [101, 11] width 25 height 11
drag, startPoint x: 235, startPoint y: 36, endPoint x: 205, endPoint y: 38, distance: 29.8
click at [205, 38] on div "Recent Cases 2 [PERSON_NAME] View All" at bounding box center [144, 36] width 275 height 11
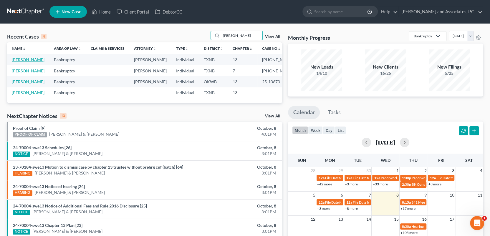
type input "[PERSON_NAME]"
click at [25, 59] on link "[PERSON_NAME]" at bounding box center [28, 59] width 33 height 5
select select "6"
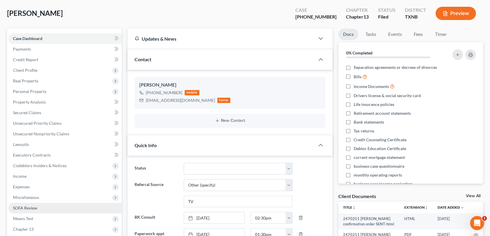
scroll to position [177, 0]
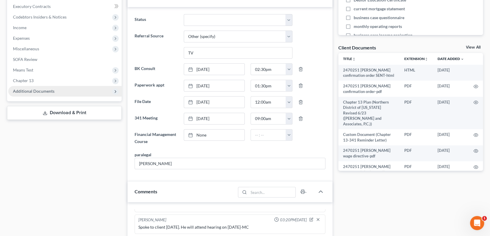
click at [51, 93] on span "Additional Documents" at bounding box center [33, 91] width 41 height 5
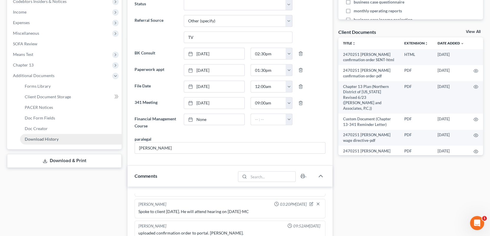
scroll to position [206, 0]
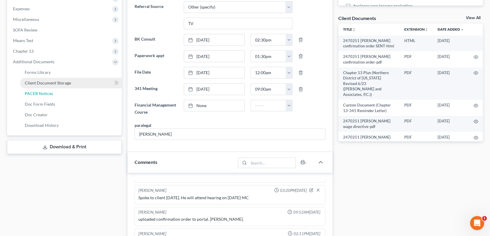
drag, startPoint x: 51, startPoint y: 92, endPoint x: 95, endPoint y: 86, distance: 44.6
click at [51, 93] on span "PACER Notices" at bounding box center [39, 93] width 28 height 5
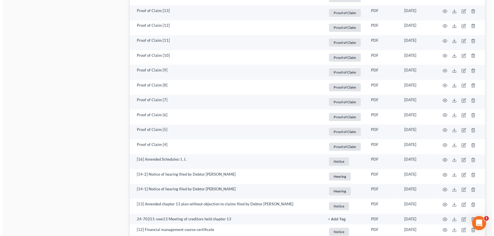
scroll to position [412, 0]
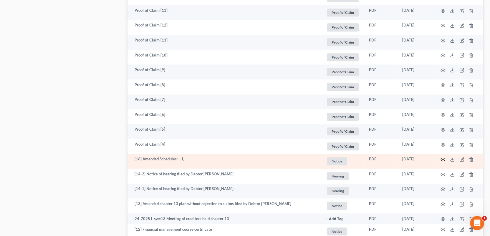
click at [442, 158] on icon "button" at bounding box center [442, 159] width 5 height 5
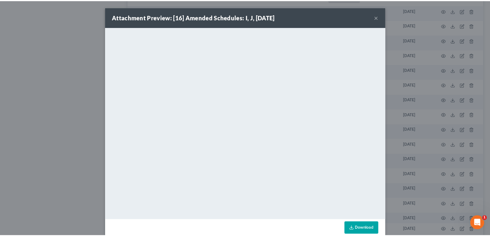
scroll to position [10, 0]
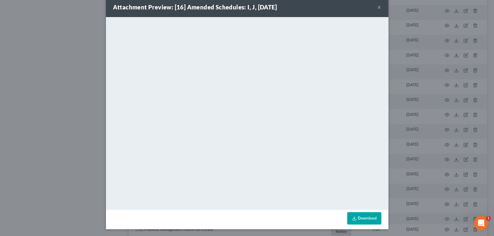
click at [377, 8] on button "×" at bounding box center [379, 7] width 4 height 7
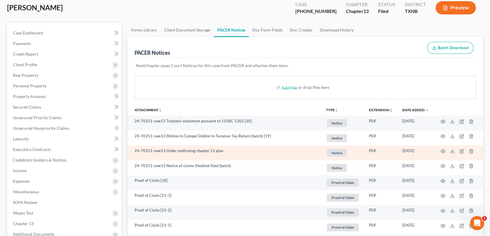
scroll to position [0, 0]
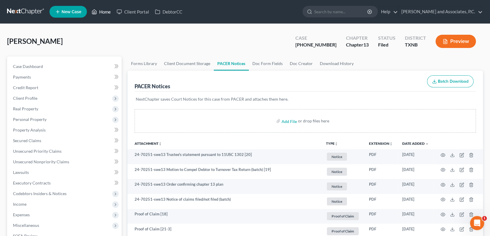
drag, startPoint x: 103, startPoint y: 12, endPoint x: 118, endPoint y: 58, distance: 47.7
click at [103, 12] on link "Home" at bounding box center [101, 11] width 25 height 11
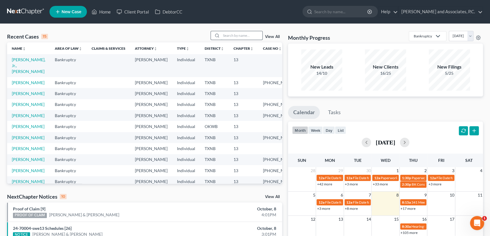
click at [229, 37] on input "search" at bounding box center [241, 35] width 41 height 9
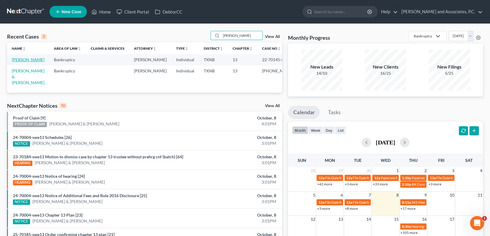
type input "[PERSON_NAME]"
click at [18, 59] on link "[PERSON_NAME]" at bounding box center [28, 59] width 33 height 5
select select "1"
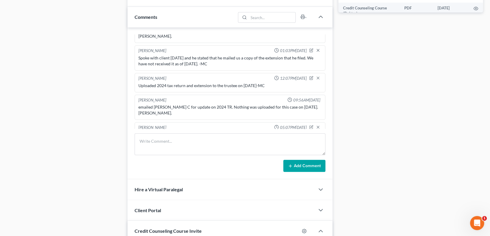
scroll to position [353, 0]
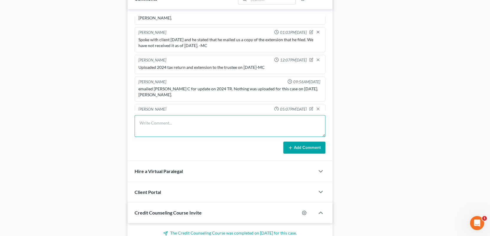
click at [142, 121] on textarea at bounding box center [229, 126] width 191 height 22
type textarea "Scanned and uploaded 2024 Tax Return to the Trustee-MC"
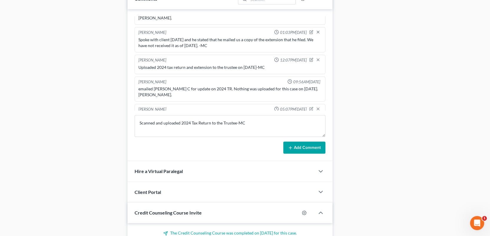
click at [291, 145] on icon at bounding box center [290, 147] width 5 height 5
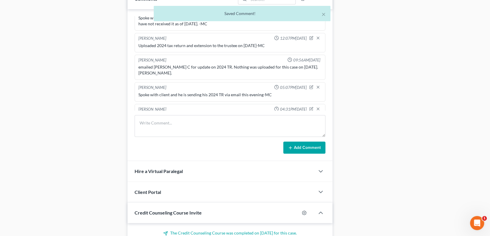
scroll to position [0, 0]
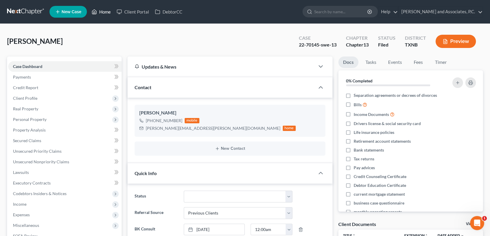
click at [106, 12] on link "Home" at bounding box center [101, 11] width 25 height 11
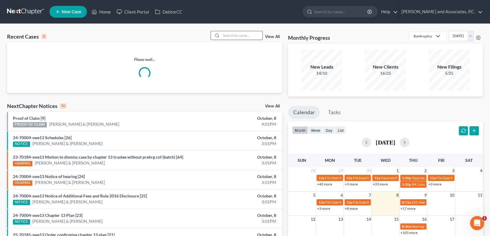
click at [227, 36] on input "search" at bounding box center [241, 35] width 41 height 9
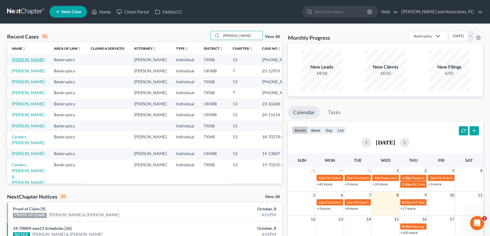
type input "[PERSON_NAME]"
click at [21, 62] on link "[PERSON_NAME]" at bounding box center [28, 59] width 33 height 5
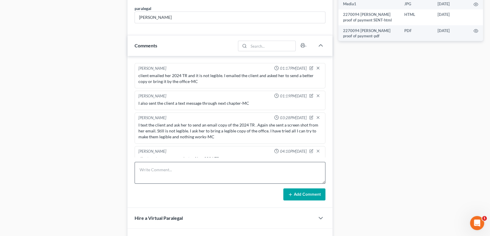
scroll to position [324, 0]
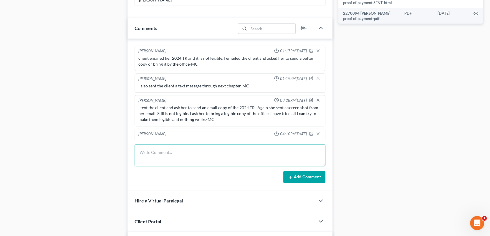
click at [145, 152] on textarea at bounding box center [229, 155] width 191 height 22
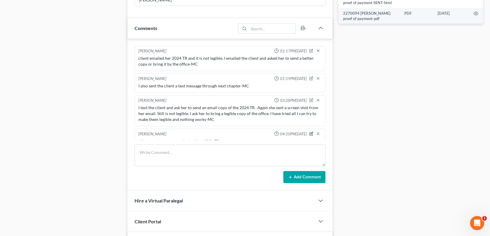
click at [310, 132] on icon "button" at bounding box center [311, 133] width 2 height 2
click at [228, 138] on textarea "client sent more screen shots of her 2024 TR" at bounding box center [229, 149] width 183 height 22
type textarea "c"
type textarea "scanned and uploaded 2024 TR to the trustee-MC"
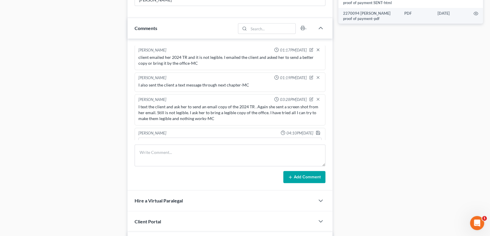
click at [312, 174] on button "Add Comment" at bounding box center [304, 177] width 42 height 12
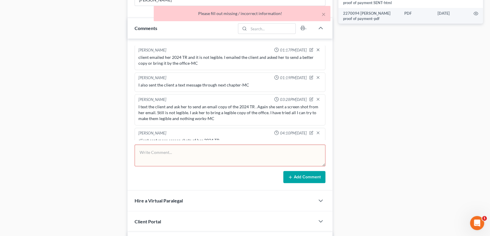
scroll to position [579, 0]
click at [39, 130] on div "Case Dashboard Payments Invoices Payments Payments Credit Report Client Profile" at bounding box center [64, 81] width 120 height 697
click at [105, 158] on div "Case Dashboard Payments Invoices Payments Payments Credit Report Client Profile" at bounding box center [64, 81] width 120 height 697
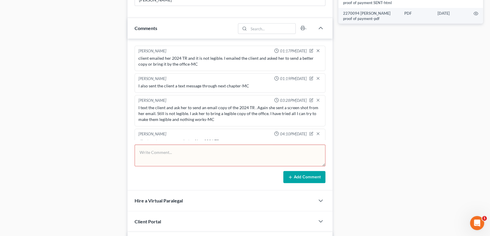
click at [65, 159] on div "Case Dashboard Payments Invoices Payments Payments Credit Report Client Profile" at bounding box center [64, 81] width 120 height 697
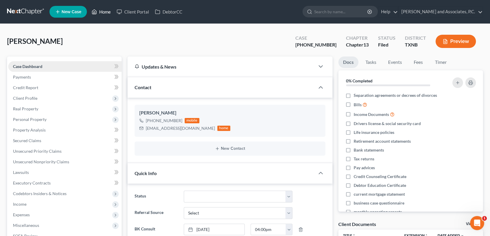
drag, startPoint x: 105, startPoint y: 12, endPoint x: 104, endPoint y: 63, distance: 50.9
click at [105, 12] on link "Home" at bounding box center [101, 11] width 25 height 11
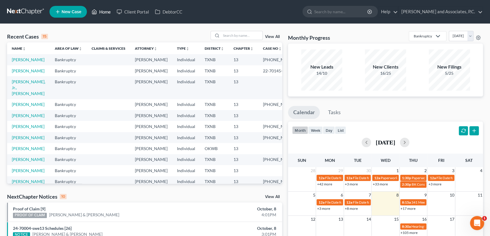
click at [108, 12] on link "Home" at bounding box center [101, 11] width 25 height 11
click at [234, 36] on input "search" at bounding box center [241, 35] width 41 height 9
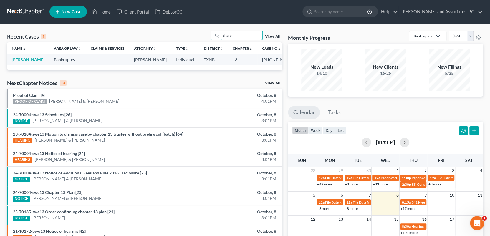
type input "sharp"
click at [25, 61] on link "[PERSON_NAME]" at bounding box center [28, 59] width 33 height 5
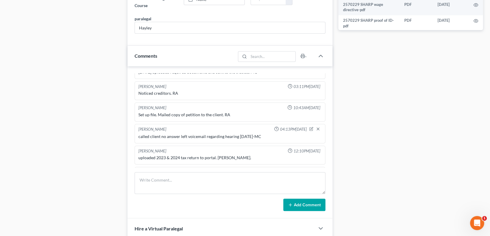
scroll to position [325, 0]
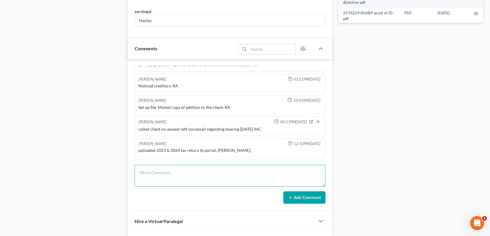
click at [144, 174] on textarea at bounding box center [229, 176] width 191 height 22
type textarea "c"
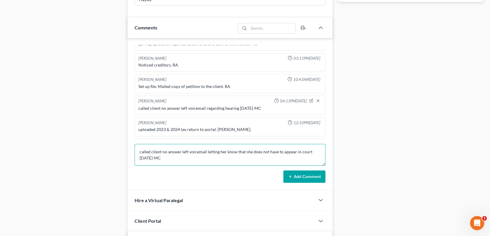
scroll to position [354, 0]
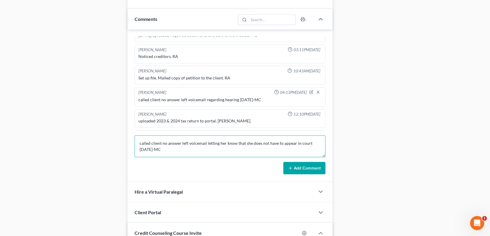
type textarea "called client no answer left voicemail letting her know that she does not have …"
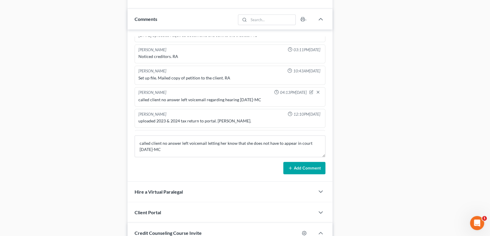
click at [307, 167] on button "Add Comment" at bounding box center [304, 168] width 42 height 12
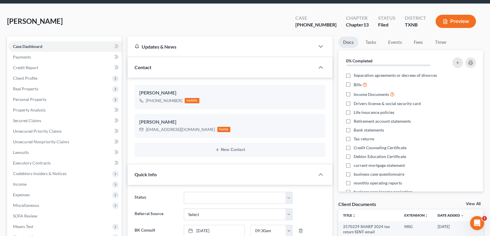
scroll to position [0, 0]
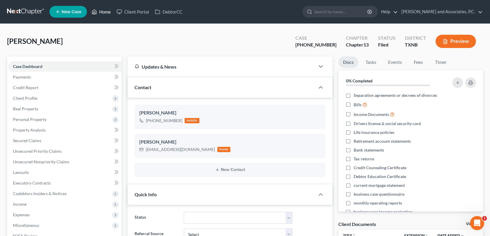
click at [108, 12] on link "Home" at bounding box center [101, 11] width 25 height 11
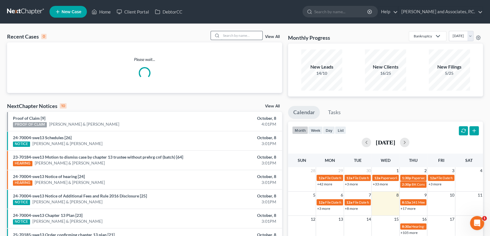
click at [239, 33] on input "search" at bounding box center [241, 35] width 41 height 9
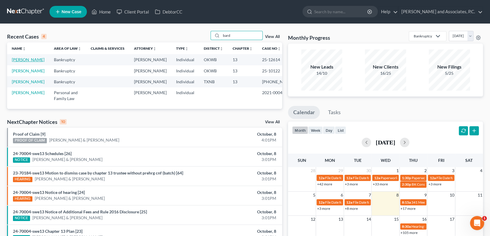
type input "bard"
click at [26, 61] on link "[PERSON_NAME]" at bounding box center [28, 59] width 33 height 5
select select "1"
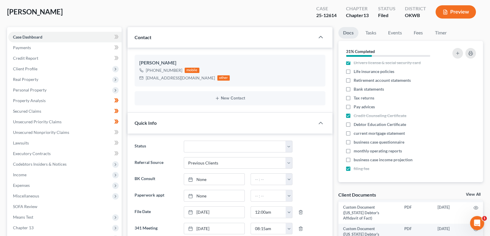
scroll to position [402, 0]
click at [466, 193] on link "View All" at bounding box center [473, 194] width 15 height 4
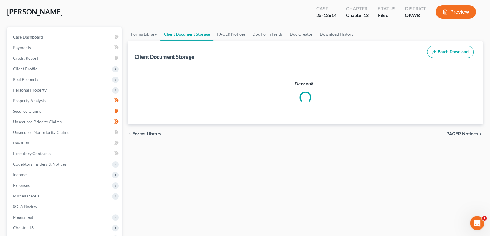
scroll to position [29, 0]
select select "3"
select select "2"
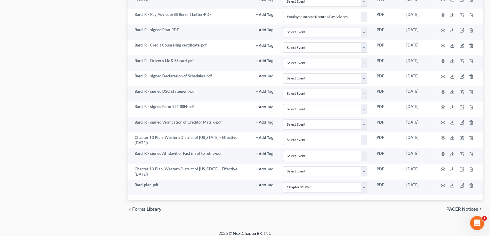
scroll to position [415, 0]
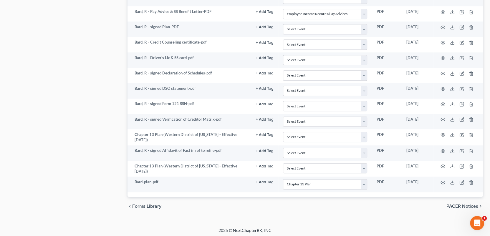
click at [456, 204] on span "PACER Notices" at bounding box center [462, 206] width 32 height 5
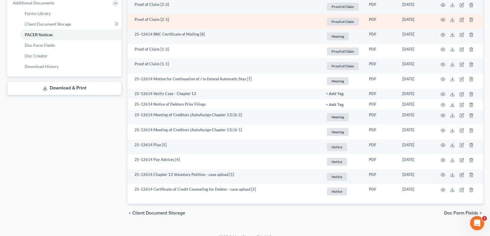
scroll to position [273, 0]
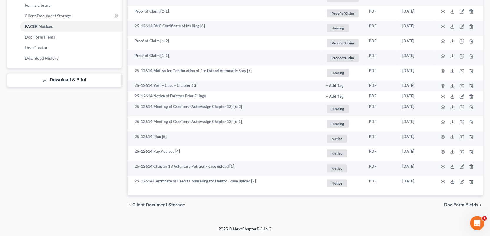
click at [455, 203] on span "Doc Form Fields" at bounding box center [461, 204] width 34 height 5
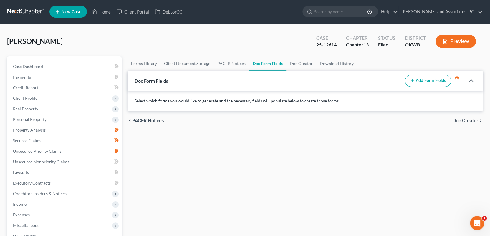
click at [149, 119] on span "PACER Notices" at bounding box center [148, 120] width 32 height 5
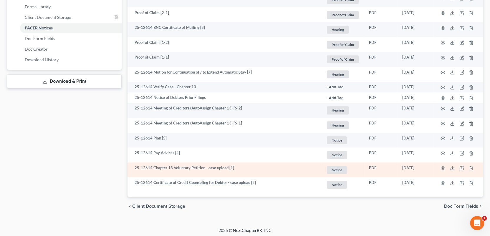
scroll to position [273, 0]
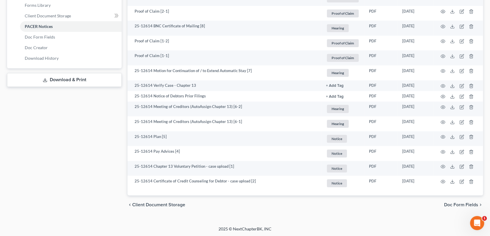
click at [446, 204] on span "Doc Form Fields" at bounding box center [461, 204] width 34 height 5
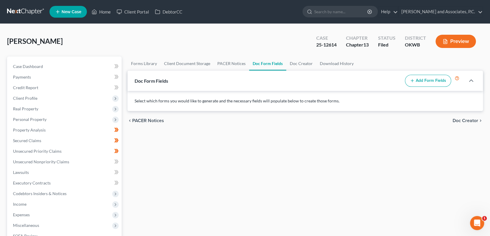
click at [138, 121] on span "PACER Notices" at bounding box center [148, 120] width 32 height 5
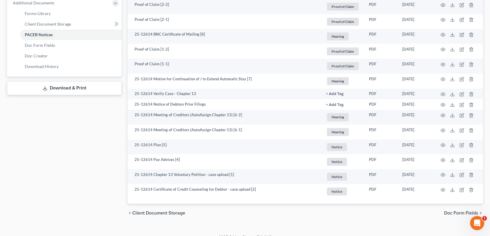
scroll to position [273, 0]
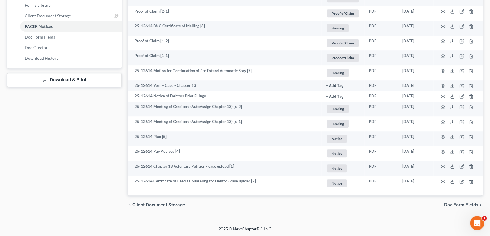
click at [450, 203] on span "Doc Form Fields" at bounding box center [461, 204] width 34 height 5
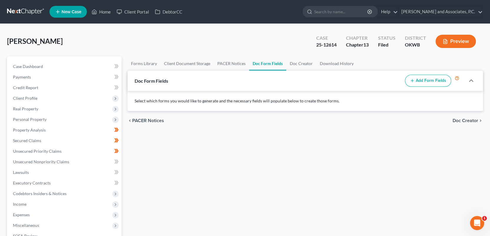
click at [144, 121] on span "PACER Notices" at bounding box center [148, 120] width 32 height 5
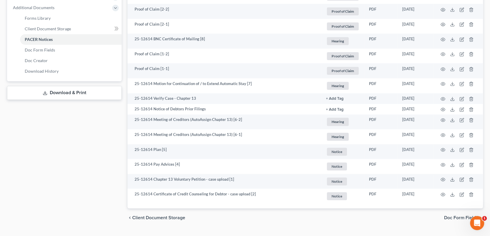
scroll to position [265, 0]
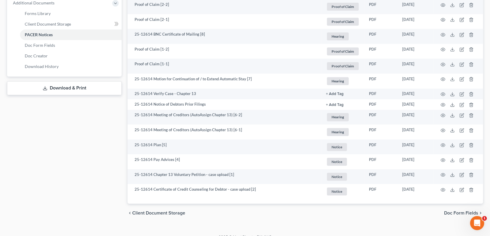
click at [159, 212] on span "Client Document Storage" at bounding box center [158, 213] width 53 height 5
select select "3"
select select "2"
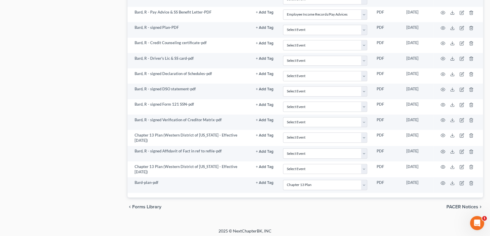
scroll to position [415, 0]
click at [147, 206] on span "Forms Library" at bounding box center [146, 206] width 29 height 5
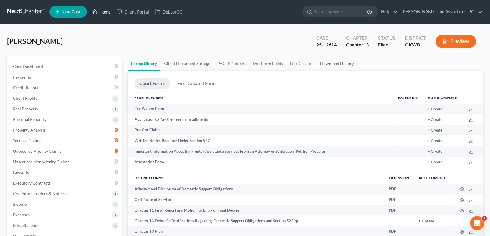
click at [105, 13] on link "Home" at bounding box center [101, 11] width 25 height 11
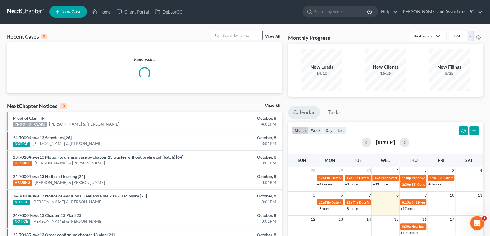
click at [237, 35] on input "search" at bounding box center [241, 35] width 41 height 9
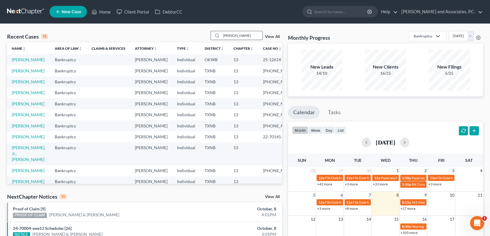
type input "[PERSON_NAME]"
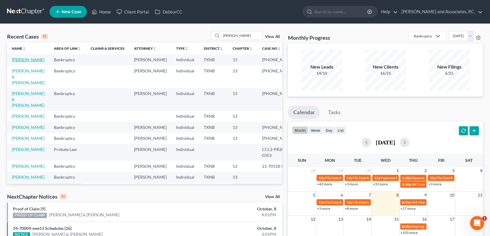
click at [29, 58] on link "[PERSON_NAME]" at bounding box center [28, 59] width 33 height 5
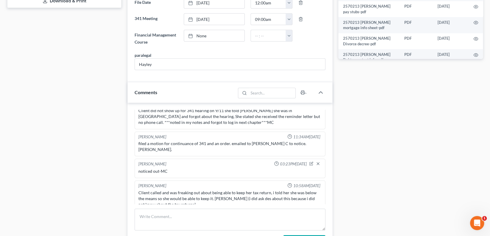
scroll to position [294, 0]
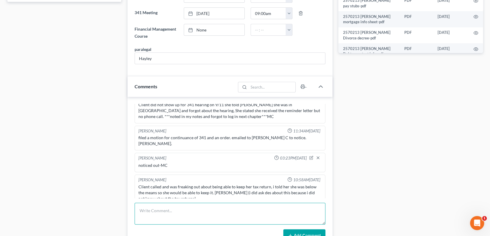
drag, startPoint x: 146, startPoint y: 209, endPoint x: 167, endPoint y: 212, distance: 21.6
click at [146, 209] on textarea at bounding box center [229, 214] width 191 height 22
type textarea "C"
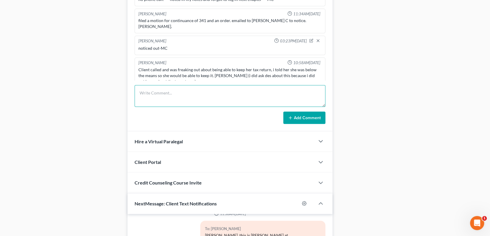
scroll to position [241, 0]
type textarea "mailed 341 reminder letter for [DATE] on [DATE]"
click at [302, 116] on button "Add Comment" at bounding box center [304, 118] width 42 height 12
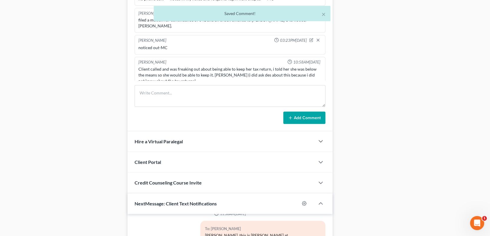
scroll to position [262, 0]
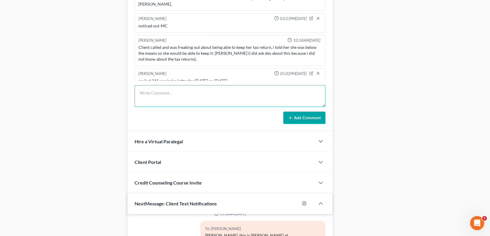
click at [150, 91] on textarea at bounding box center [229, 96] width 191 height 22
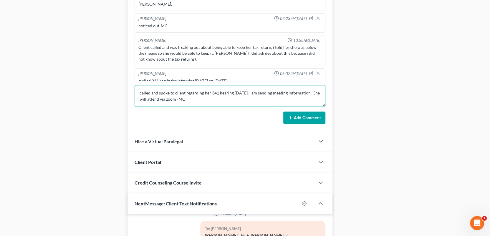
scroll to position [1, 0]
type textarea "called and spoke to client regarding her 341 hearing [DATE]. I am sending meeti…"
click at [300, 114] on button "Add Comment" at bounding box center [304, 118] width 42 height 12
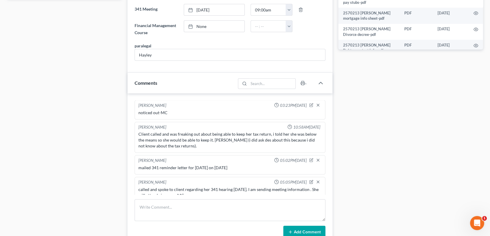
scroll to position [147, 0]
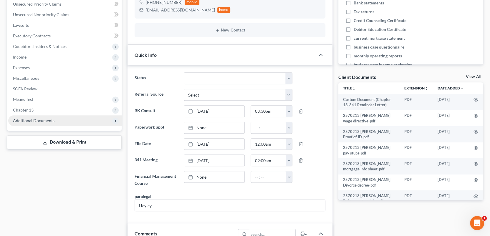
click at [51, 121] on span "Additional Documents" at bounding box center [33, 120] width 41 height 5
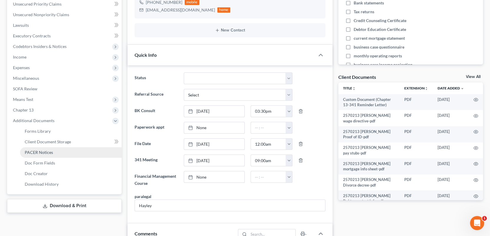
click at [49, 153] on span "PACER Notices" at bounding box center [39, 152] width 28 height 5
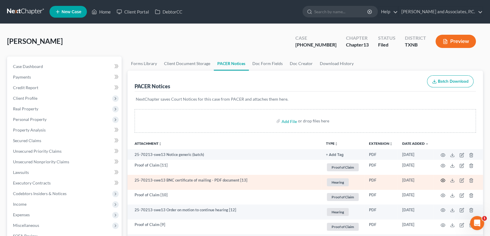
click at [443, 180] on icon "button" at bounding box center [442, 180] width 5 height 5
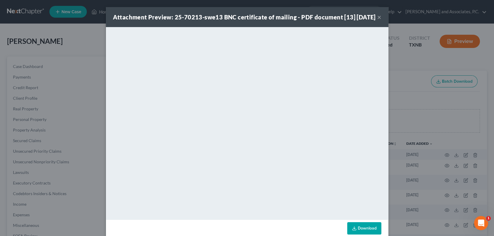
click at [377, 21] on button "×" at bounding box center [379, 17] width 4 height 7
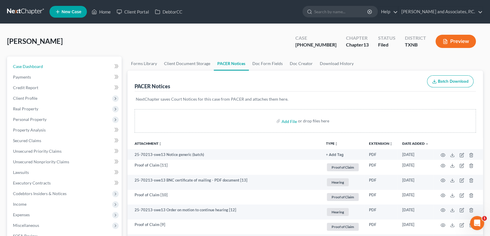
drag, startPoint x: 33, startPoint y: 65, endPoint x: 124, endPoint y: 83, distance: 93.0
click at [33, 65] on span "Case Dashboard" at bounding box center [28, 66] width 30 height 5
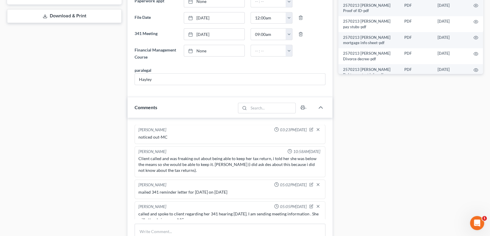
scroll to position [324, 0]
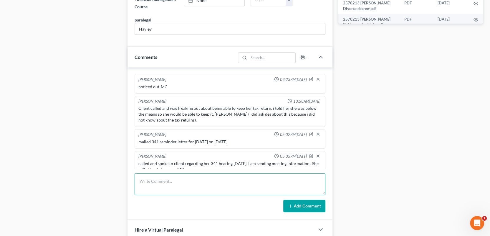
click at [144, 180] on textarea at bounding box center [229, 184] width 191 height 22
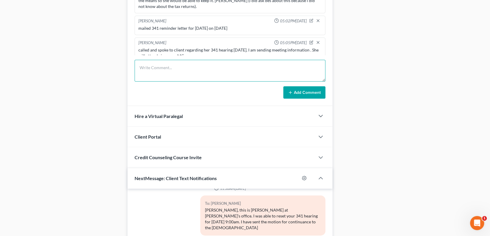
scroll to position [543, 0]
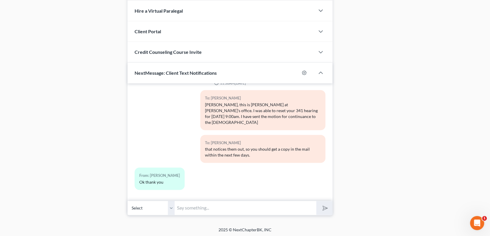
click at [184, 206] on input "text" at bounding box center [245, 208] width 142 height 14
paste input "������������������������ ��������������������������"
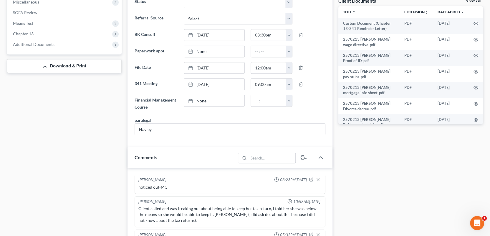
scroll to position [219, 0]
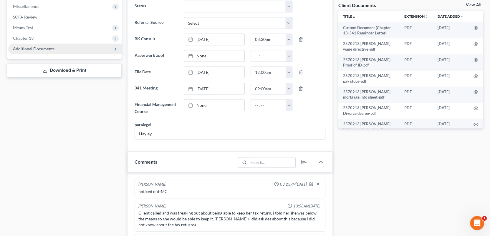
type input "[PERSON_NAME], you will need to go to [DOMAIN_NAME][URL] then enter"
click at [41, 47] on span "Additional Documents" at bounding box center [33, 48] width 41 height 5
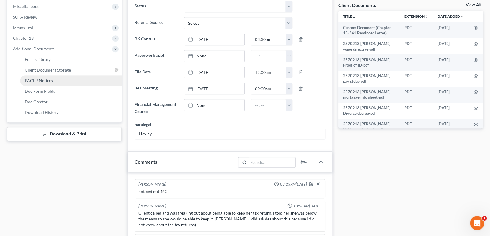
click at [49, 79] on span "PACER Notices" at bounding box center [39, 80] width 28 height 5
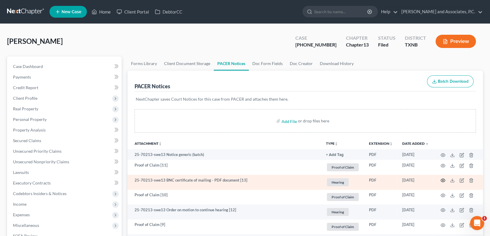
click at [443, 180] on circle "button" at bounding box center [442, 180] width 1 height 1
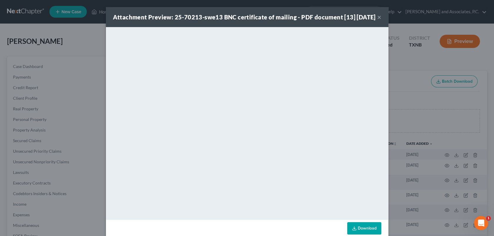
click at [378, 21] on button "×" at bounding box center [379, 17] width 4 height 7
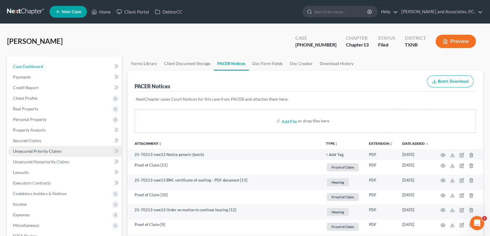
drag, startPoint x: 42, startPoint y: 67, endPoint x: 108, endPoint y: 150, distance: 106.6
click at [42, 67] on span "Case Dashboard" at bounding box center [28, 66] width 30 height 5
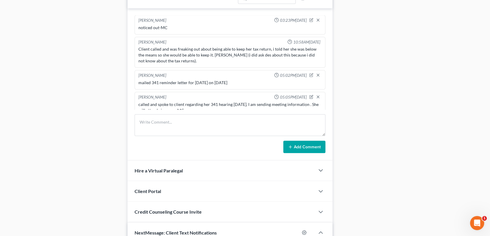
scroll to position [543, 0]
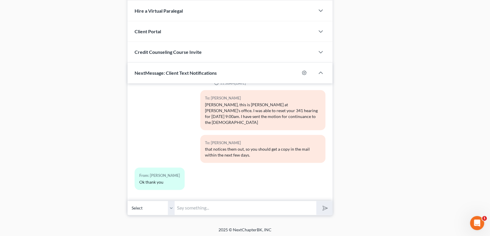
drag, startPoint x: 183, startPoint y: 206, endPoint x: 188, endPoint y: 205, distance: 5.6
click at [183, 206] on input "text" at bounding box center [245, 208] width 142 height 14
click at [202, 207] on input "[PERSON_NAME] , you will need to go to [DOMAIN_NAME][URL] and enter meeting ID:…" at bounding box center [245, 208] width 142 height 14
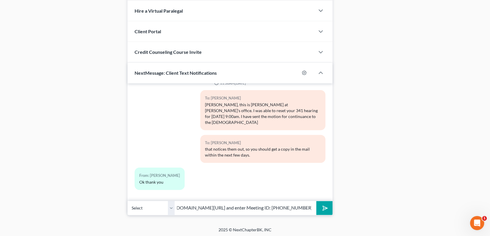
click at [314, 206] on input "[PERSON_NAME] , you will need to go to [DOMAIN_NAME][URL] and enter Meeting ID:…" at bounding box center [245, 208] width 142 height 14
type input "[PERSON_NAME] , you will need to go to [DOMAIN_NAME][URL] and enter Meeting ID:…"
click at [324, 204] on icon "submit" at bounding box center [323, 208] width 8 height 8
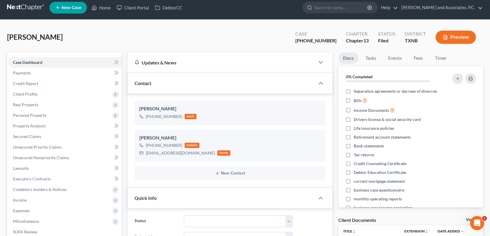
scroll to position [0, 0]
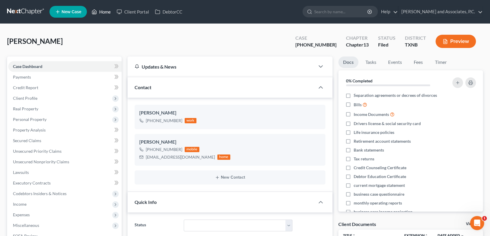
click at [108, 10] on link "Home" at bounding box center [101, 11] width 25 height 11
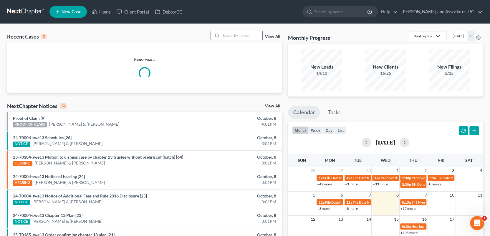
click at [241, 36] on input "search" at bounding box center [241, 35] width 41 height 9
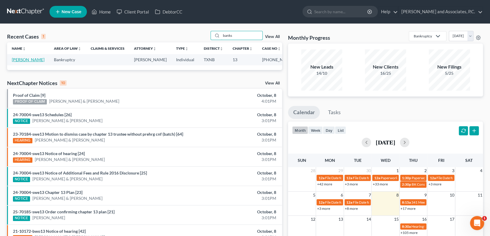
type input "banks"
click at [26, 60] on link "[PERSON_NAME]" at bounding box center [28, 59] width 33 height 5
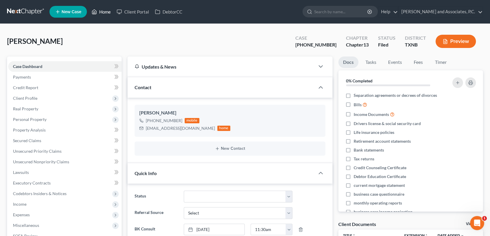
click at [105, 13] on link "Home" at bounding box center [101, 11] width 25 height 11
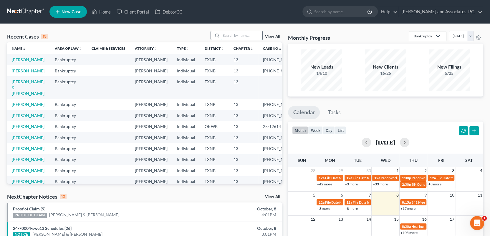
click at [230, 34] on input "search" at bounding box center [241, 35] width 41 height 9
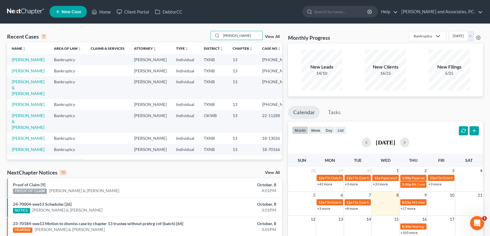
type input "[PERSON_NAME]"
click at [36, 59] on link "[PERSON_NAME]" at bounding box center [28, 59] width 33 height 5
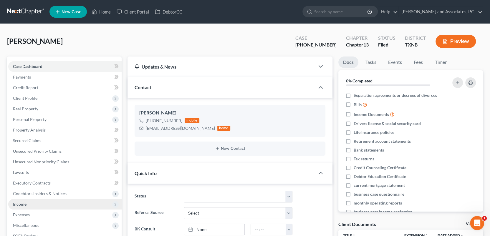
scroll to position [1374, 0]
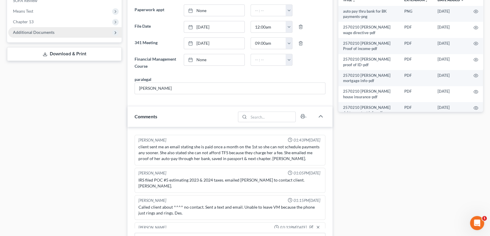
click at [38, 33] on span "Additional Documents" at bounding box center [33, 32] width 41 height 5
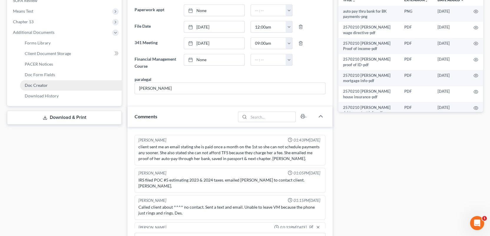
click at [39, 84] on span "Doc Creator" at bounding box center [36, 85] width 23 height 5
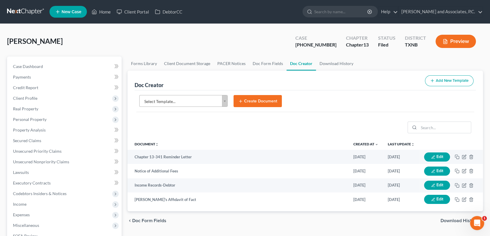
click at [225, 102] on body "Home New Case Client Portal DebtorCC [PERSON_NAME] and Associates, P.C. [EMAIL_…" at bounding box center [245, 191] width 490 height 382
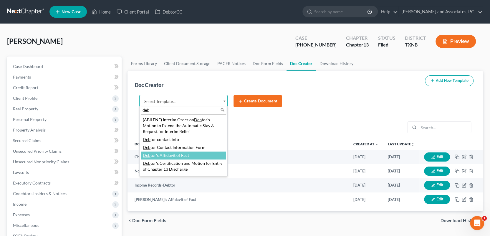
type input "deb"
select select "77171"
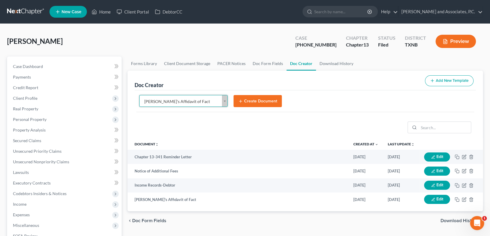
click at [260, 98] on button "Create Document" at bounding box center [257, 101] width 48 height 12
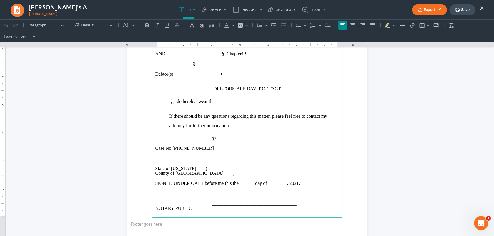
scroll to position [122, 0]
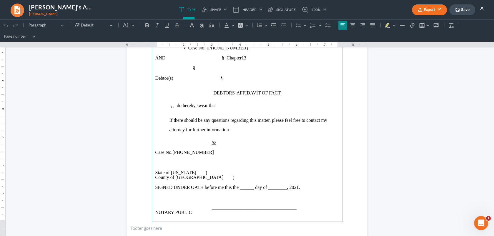
click at [430, 11] on button "Export" at bounding box center [429, 9] width 35 height 11
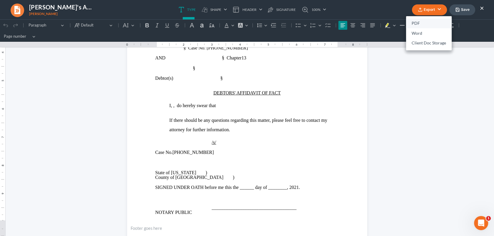
click at [419, 23] on link "PDF" at bounding box center [429, 24] width 46 height 10
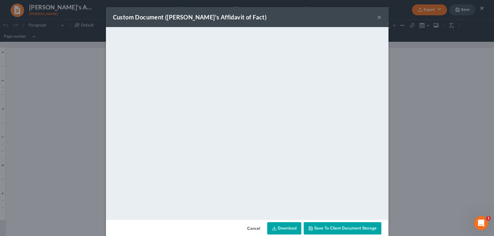
drag, startPoint x: 378, startPoint y: 15, endPoint x: 400, endPoint y: 3, distance: 25.7
click at [378, 15] on button "×" at bounding box center [379, 17] width 4 height 7
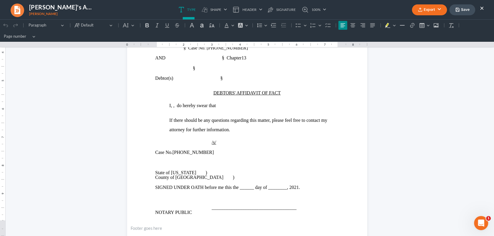
click at [466, 8] on button "Save" at bounding box center [462, 9] width 26 height 11
